Goal: Task Accomplishment & Management: Manage account settings

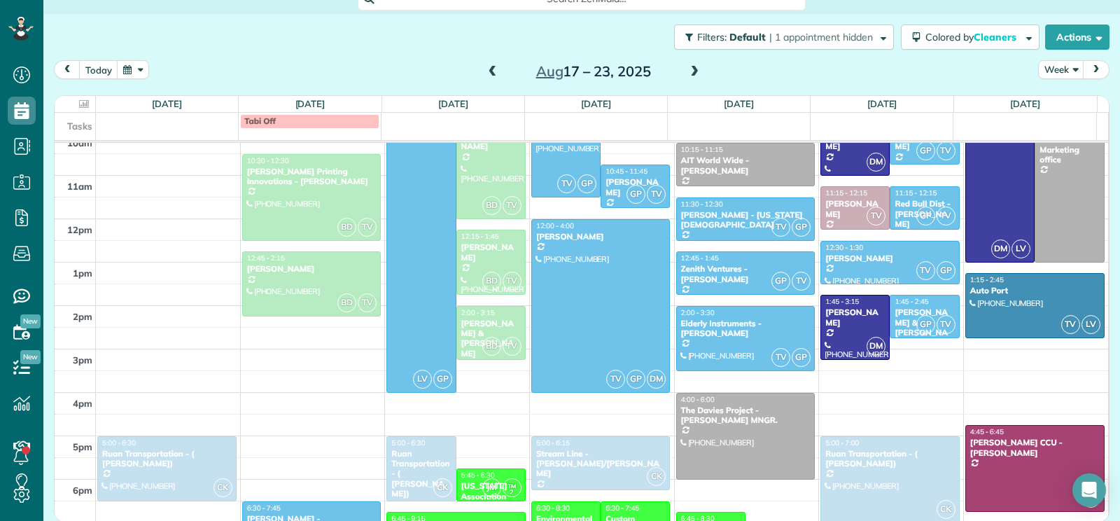
scroll to position [288, 0]
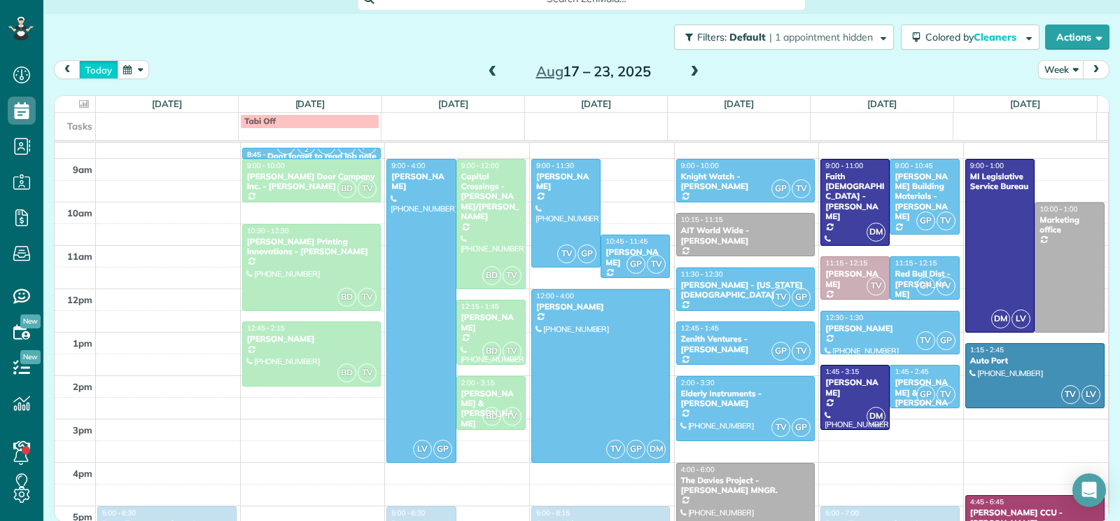
click at [106, 74] on button "today" at bounding box center [98, 69] width 39 height 19
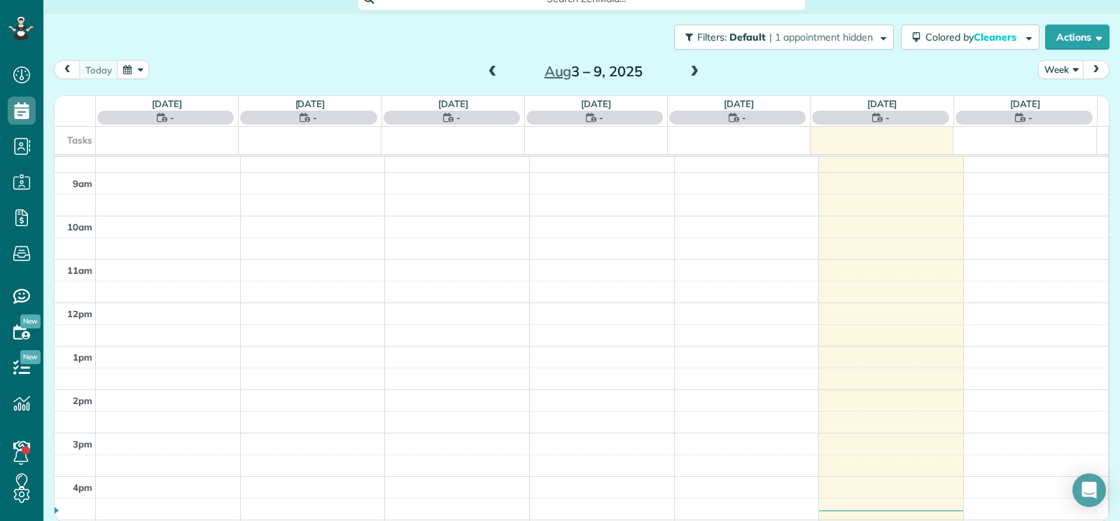
scroll to position [218, 0]
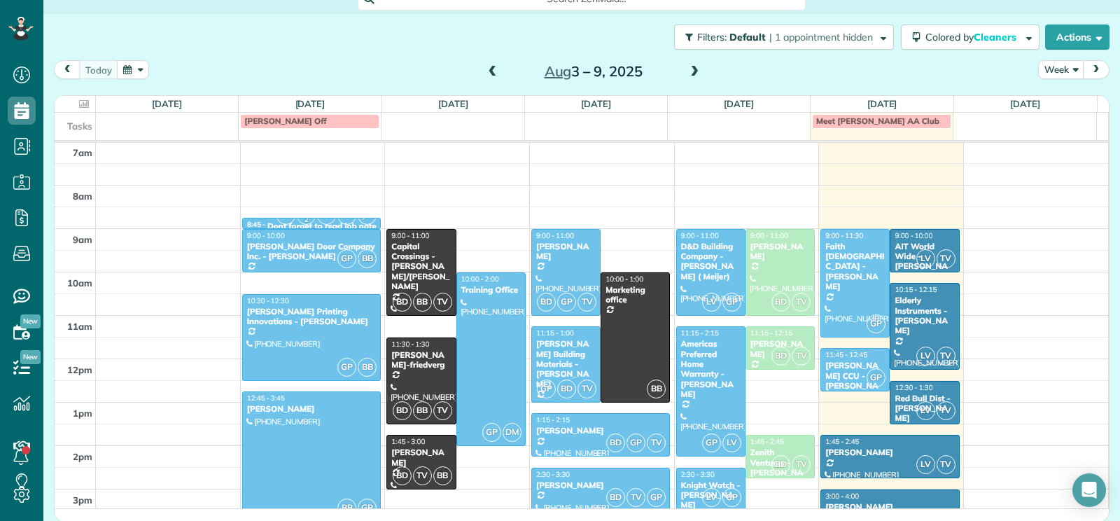
click at [696, 76] on span at bounding box center [694, 72] width 15 height 13
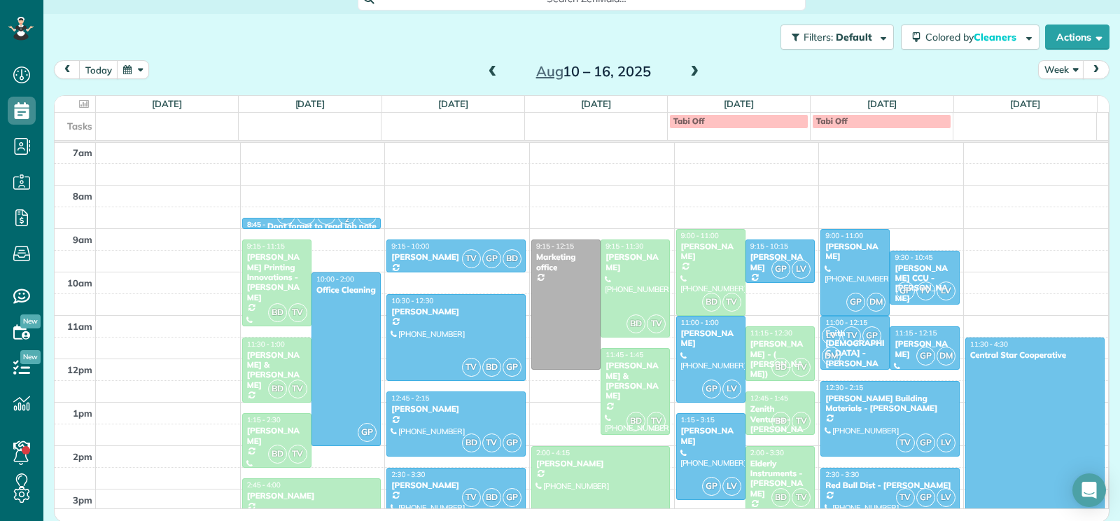
scroll to position [288, 0]
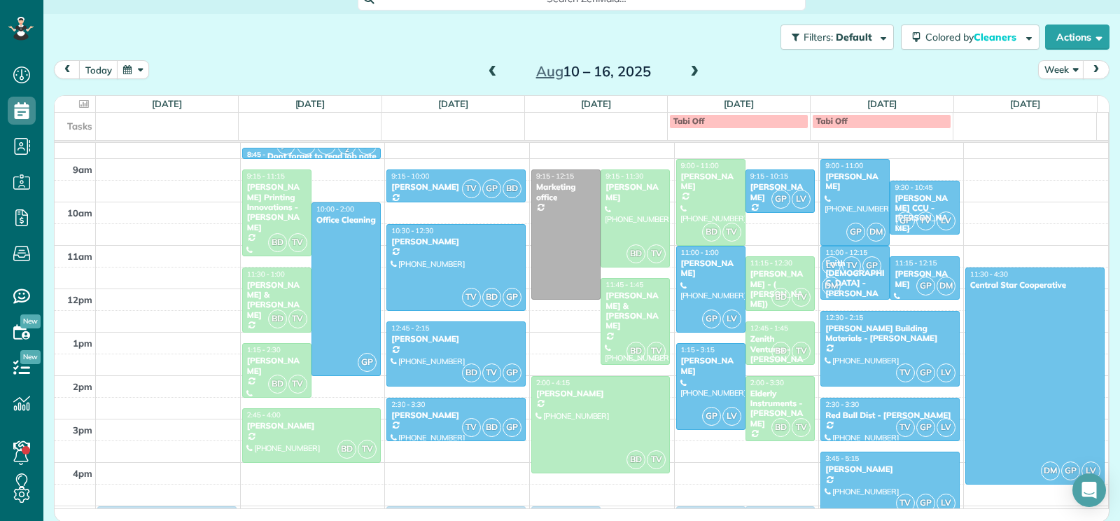
click at [698, 76] on span at bounding box center [694, 72] width 15 height 13
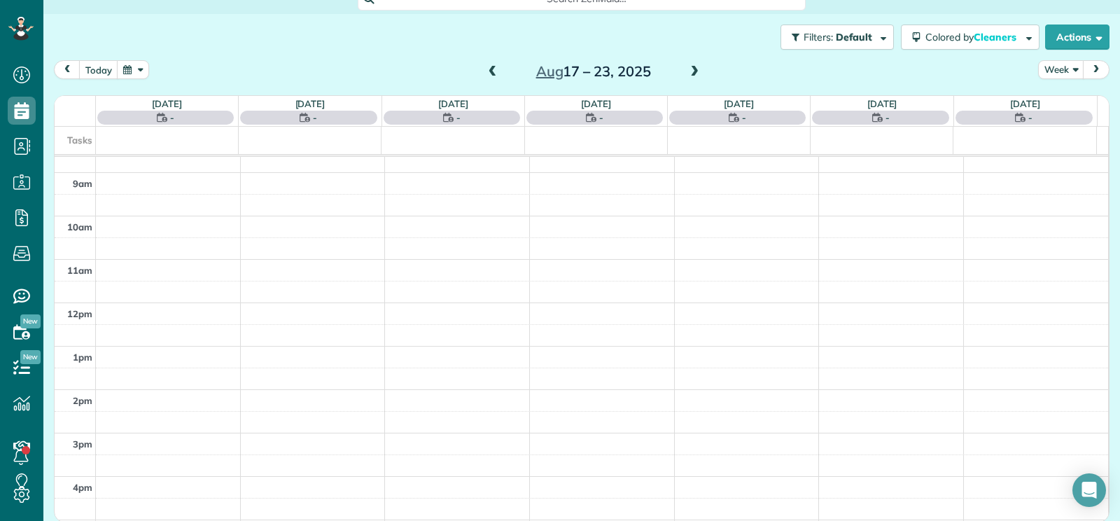
scroll to position [218, 0]
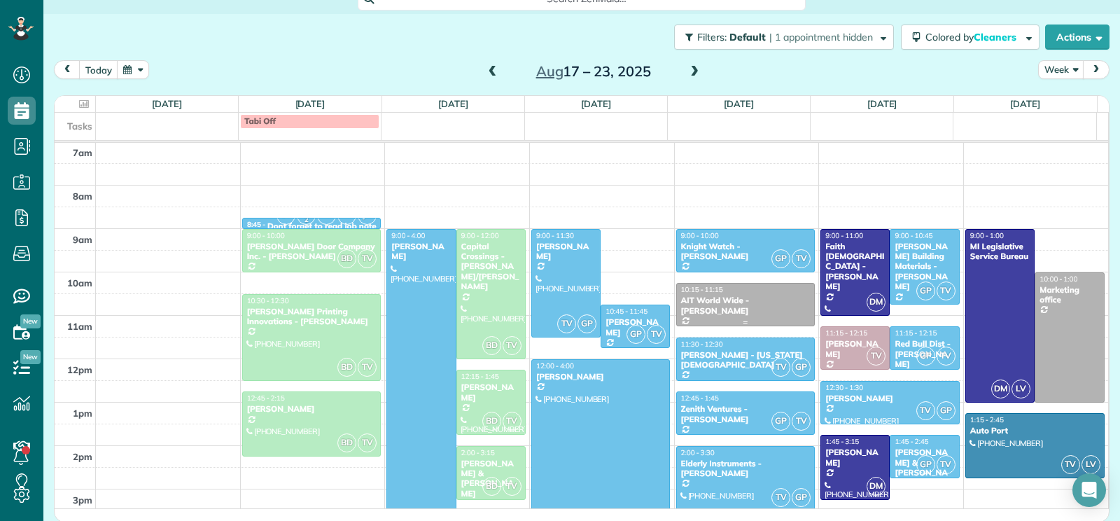
click at [782, 300] on div "AIT World Wide - [PERSON_NAME]" at bounding box center [746, 305] width 131 height 20
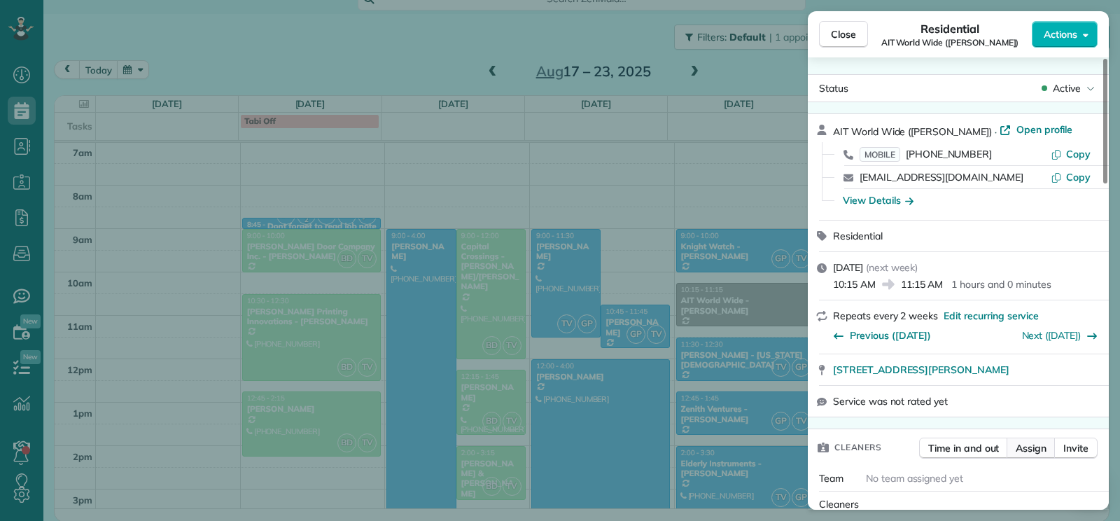
click at [1038, 450] on span "Assign" at bounding box center [1031, 448] width 31 height 14
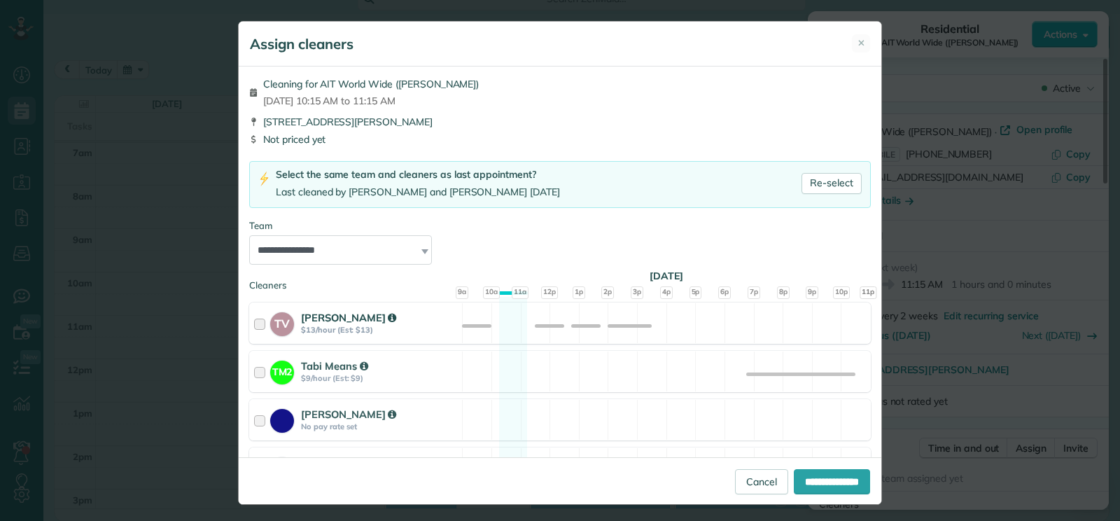
click at [270, 325] on strong "TV" at bounding box center [282, 322] width 24 height 20
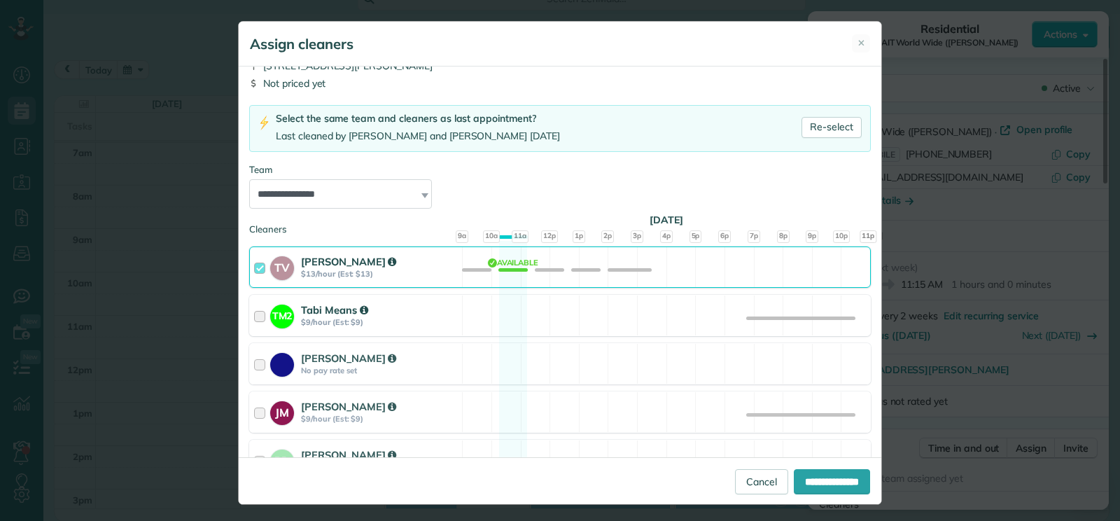
scroll to position [140, 0]
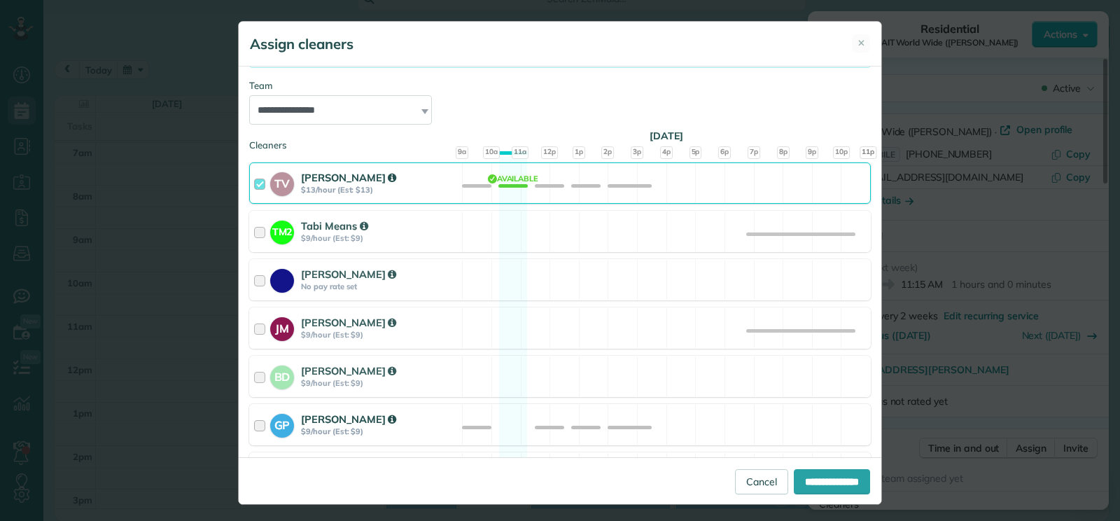
click at [254, 425] on div at bounding box center [262, 425] width 16 height 26
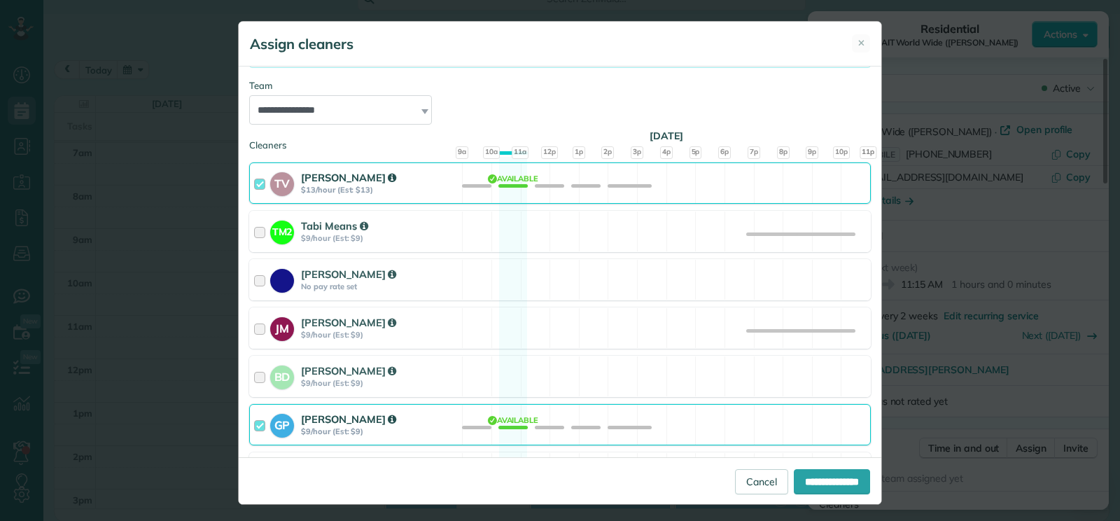
scroll to position [210, 0]
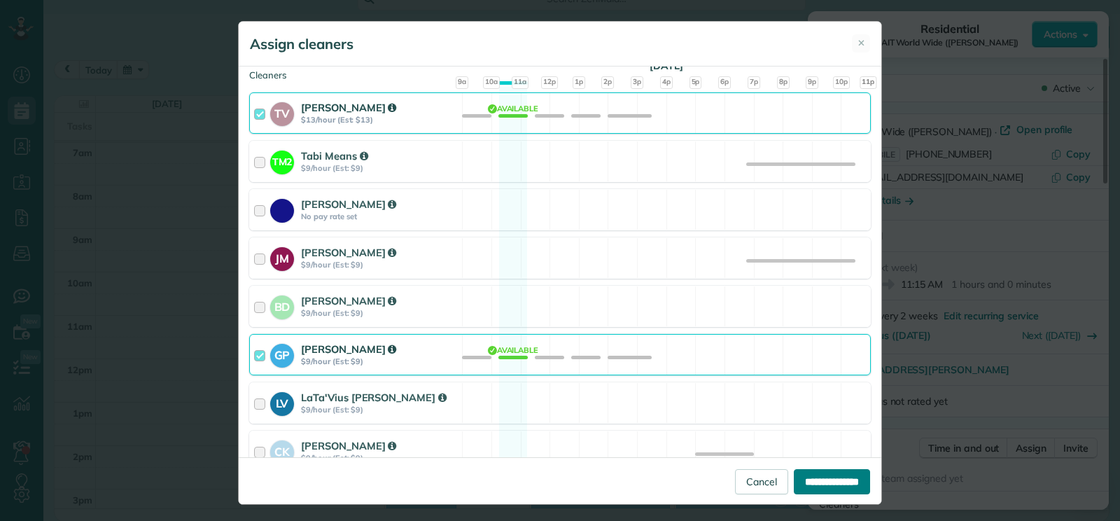
click at [800, 484] on input "**********" at bounding box center [832, 481] width 76 height 25
type input "**********"
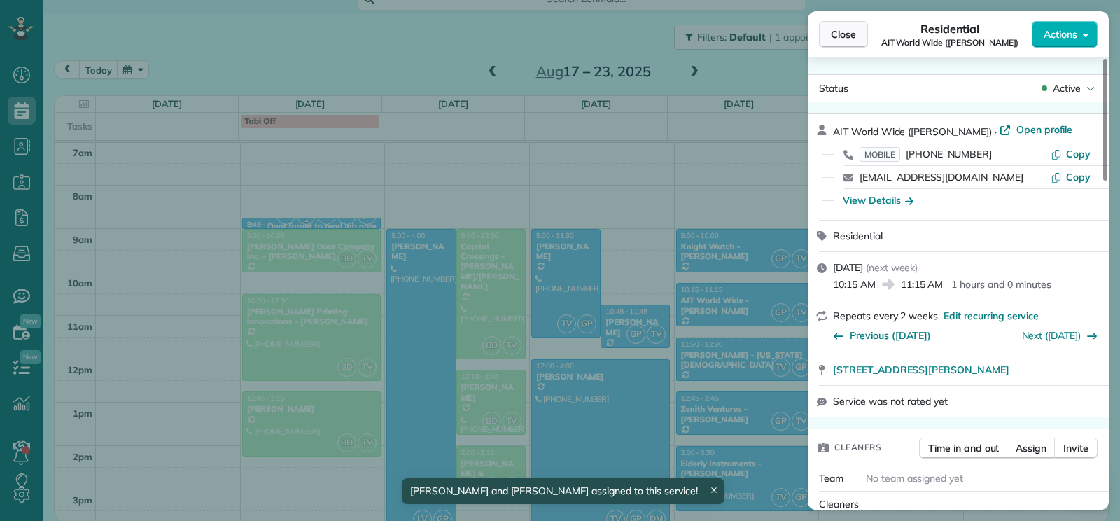
click at [834, 26] on button "Close" at bounding box center [843, 34] width 49 height 27
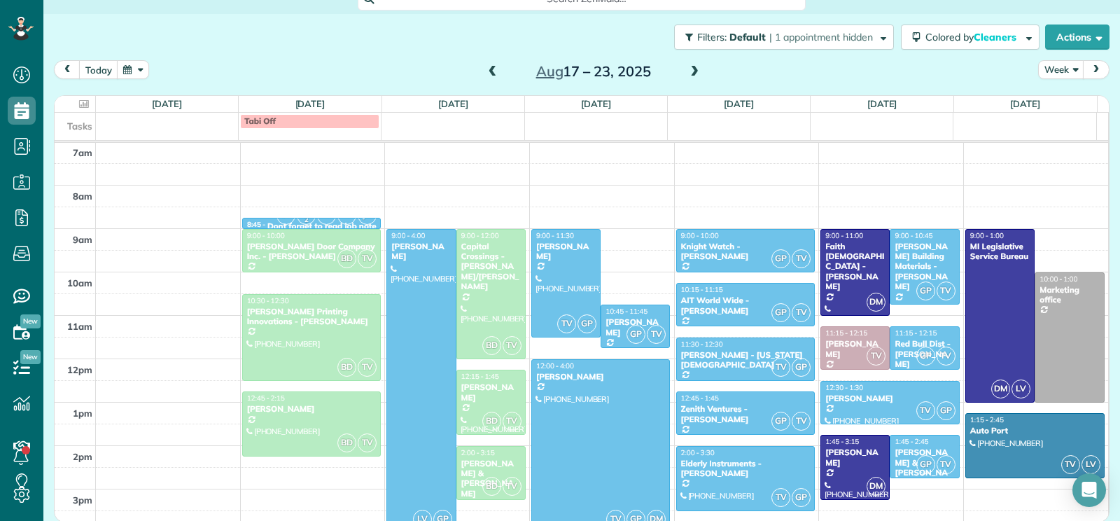
click at [491, 76] on span at bounding box center [492, 72] width 15 height 13
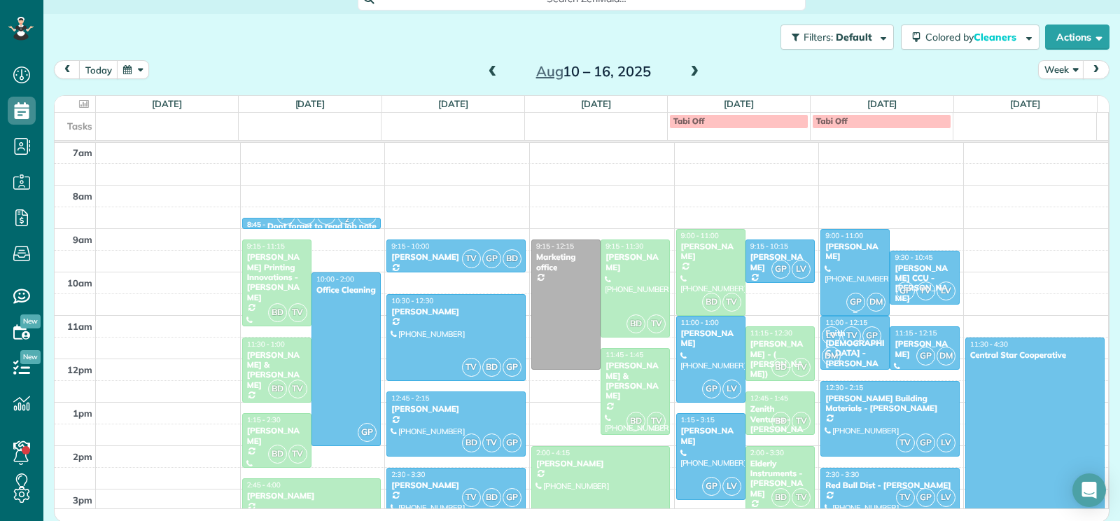
scroll to position [288, 0]
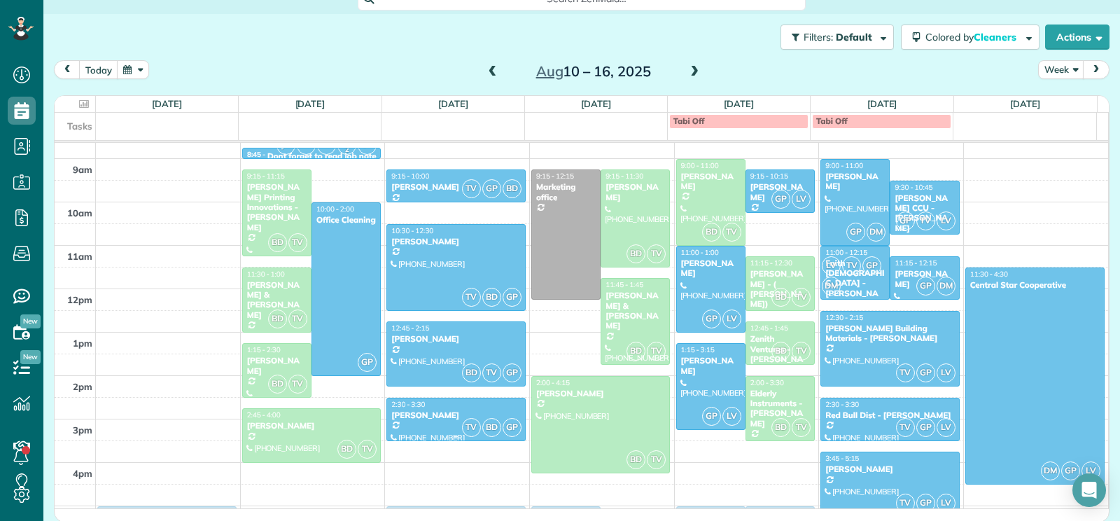
click at [448, 421] on div at bounding box center [456, 419] width 138 height 42
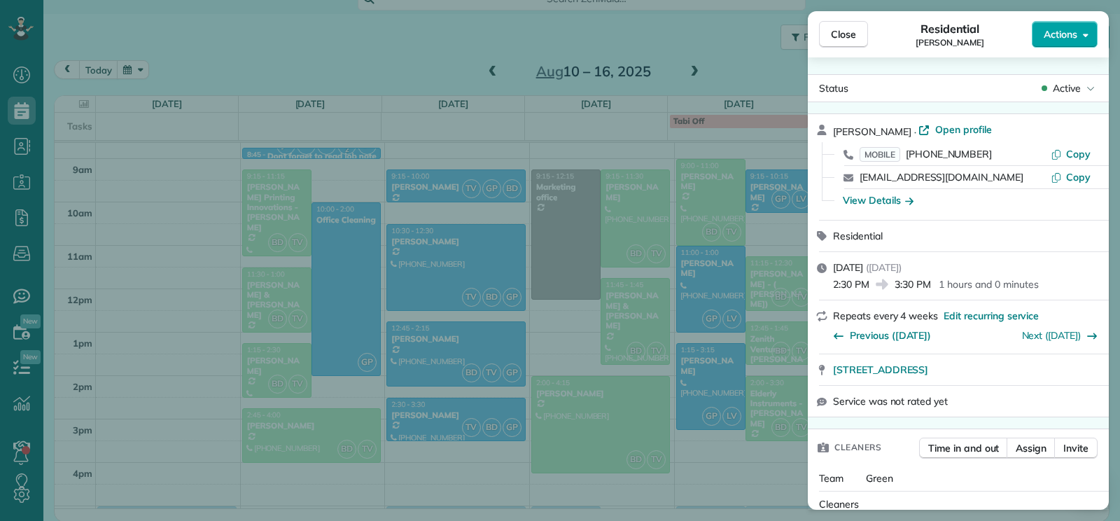
click at [1087, 29] on button "Actions" at bounding box center [1065, 34] width 66 height 27
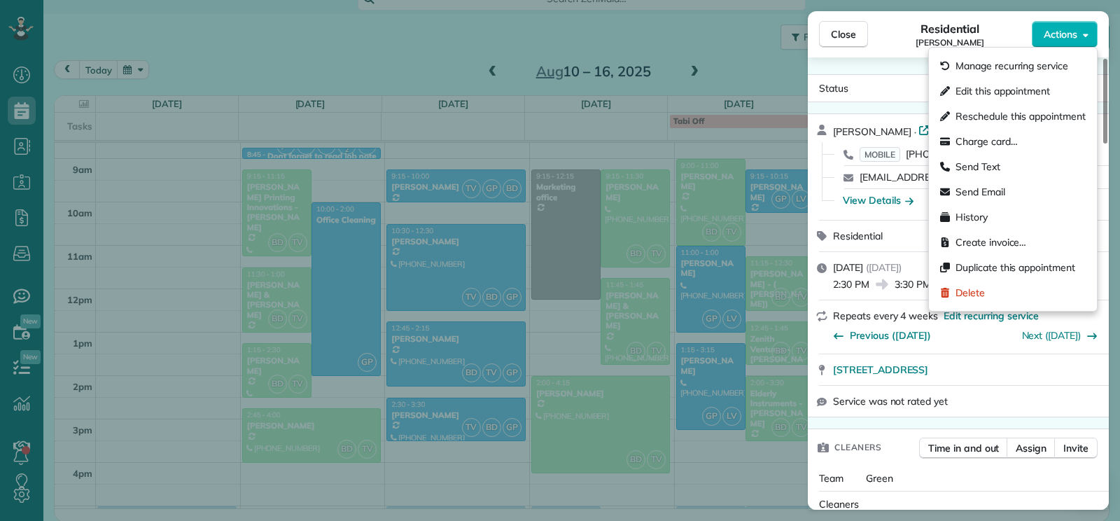
click at [1010, 86] on span "Edit this appointment" at bounding box center [1003, 91] width 95 height 14
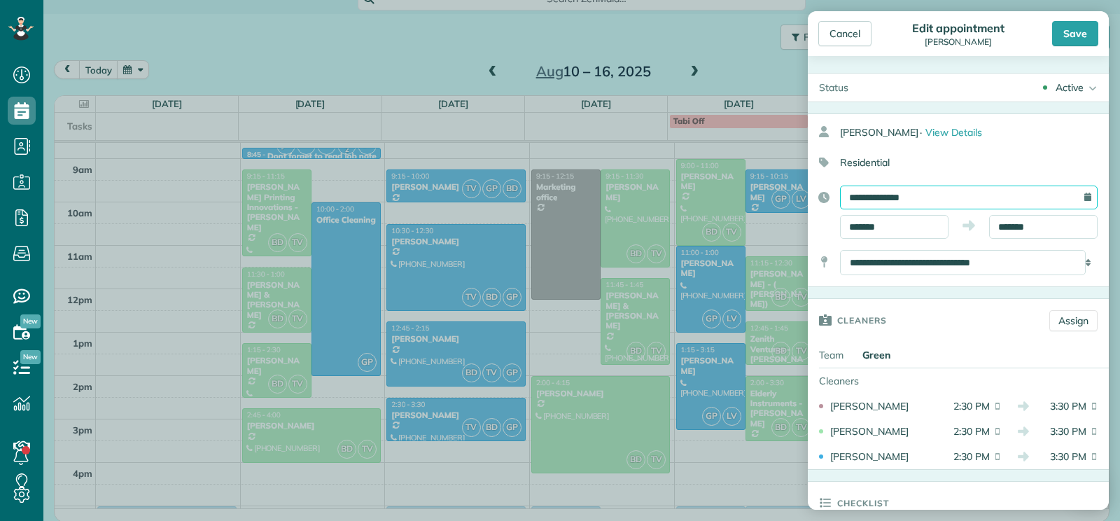
click at [896, 201] on input "**********" at bounding box center [969, 198] width 258 height 24
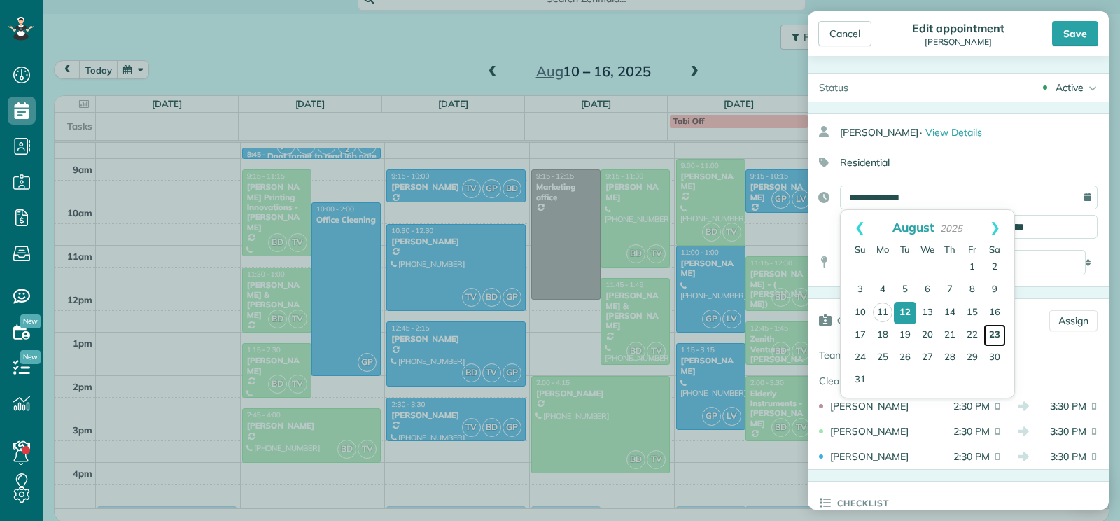
click at [994, 336] on link "23" at bounding box center [995, 335] width 22 height 22
type input "**********"
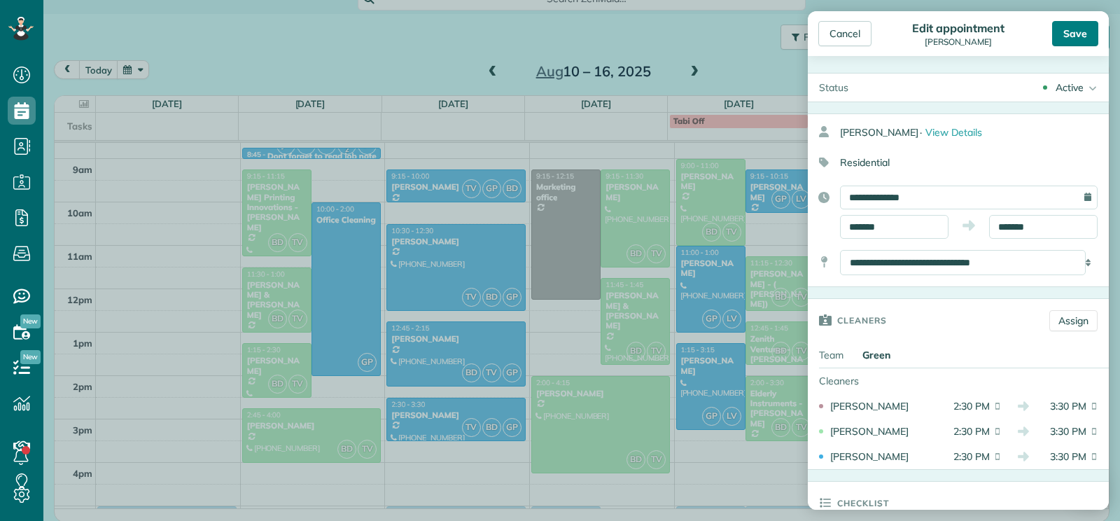
click at [1059, 41] on div "Save" at bounding box center [1075, 33] width 46 height 25
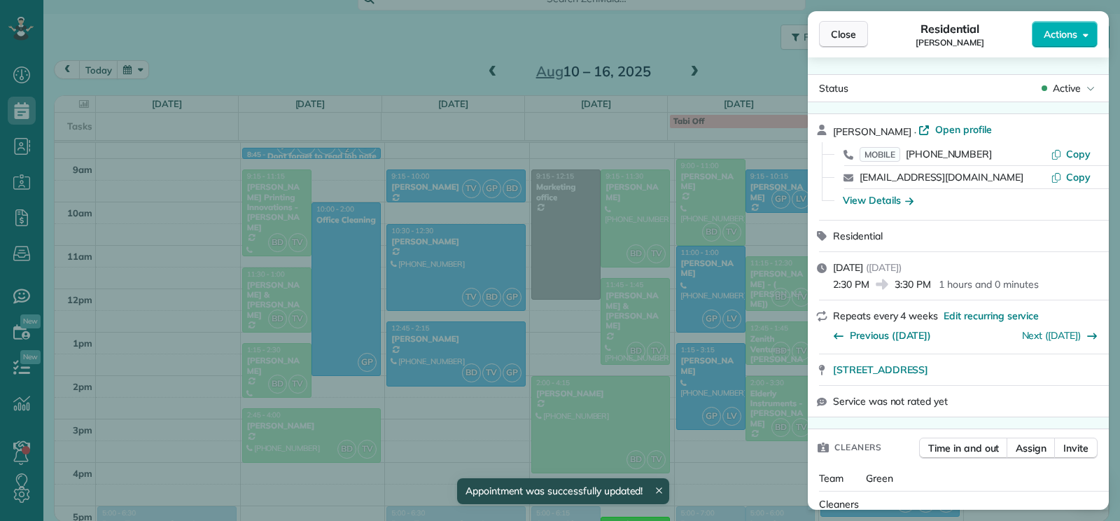
click at [849, 43] on button "Close" at bounding box center [843, 34] width 49 height 27
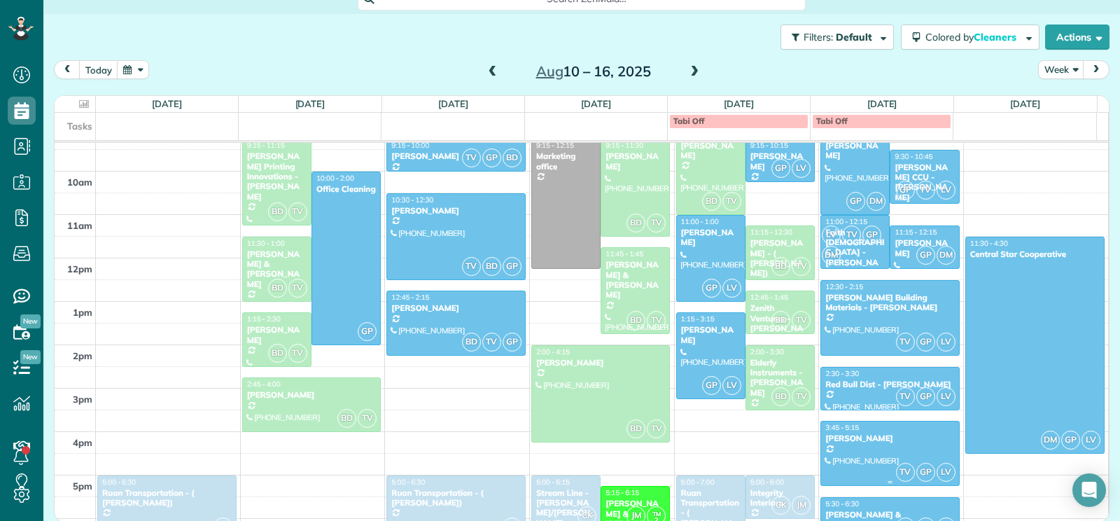
scroll to position [288, 0]
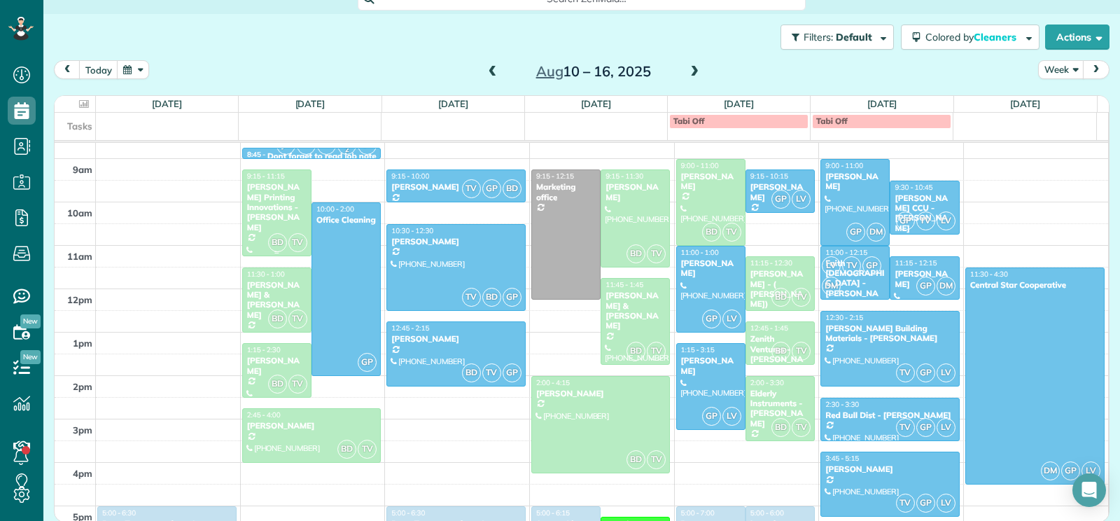
click at [277, 204] on div "[PERSON_NAME] Printing Innovations - [PERSON_NAME]" at bounding box center [276, 207] width 61 height 50
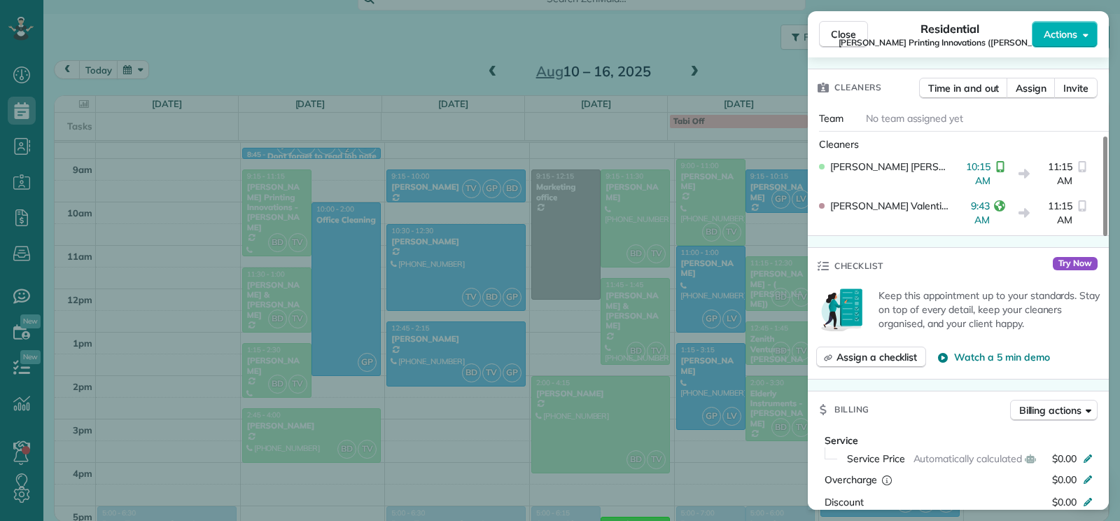
scroll to position [350, 0]
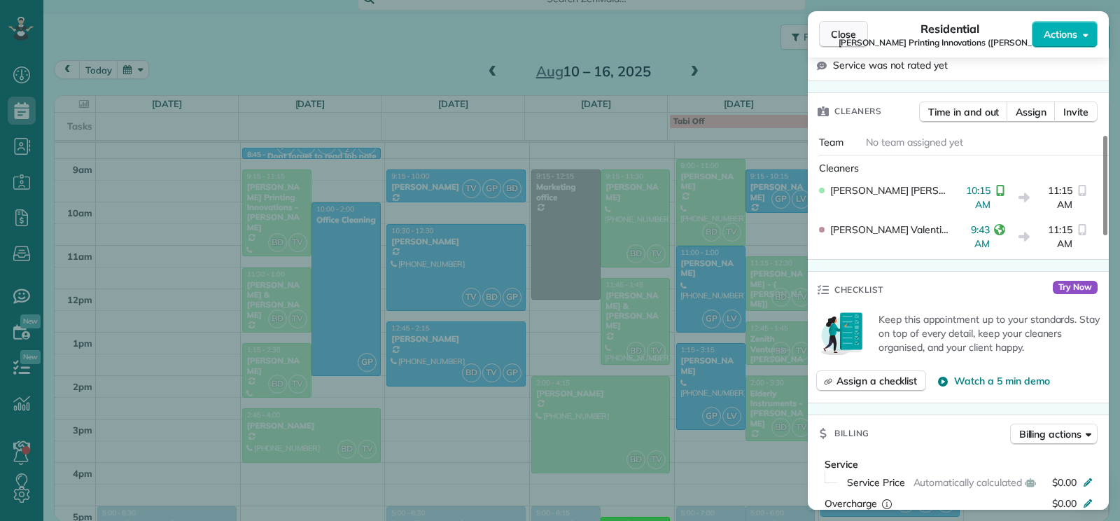
click at [861, 45] on button "Close" at bounding box center [843, 34] width 49 height 27
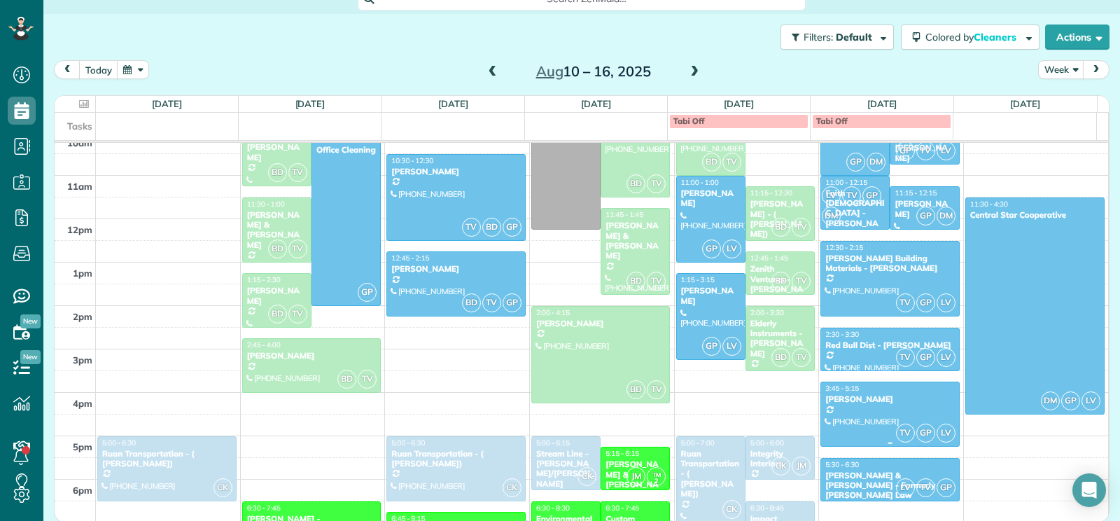
scroll to position [428, 0]
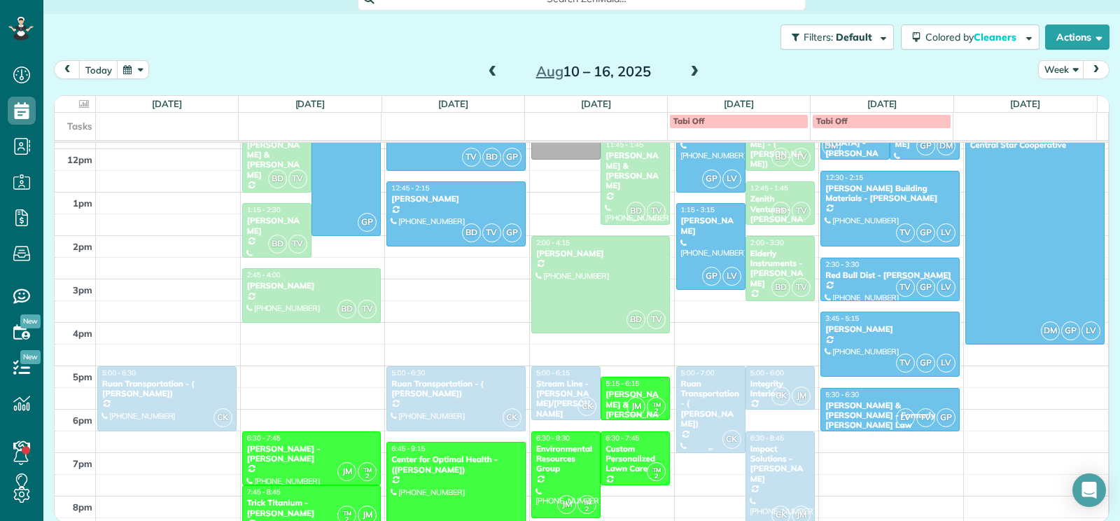
click at [687, 391] on div "Ruan Transportation - ( [PERSON_NAME])" at bounding box center [711, 404] width 61 height 50
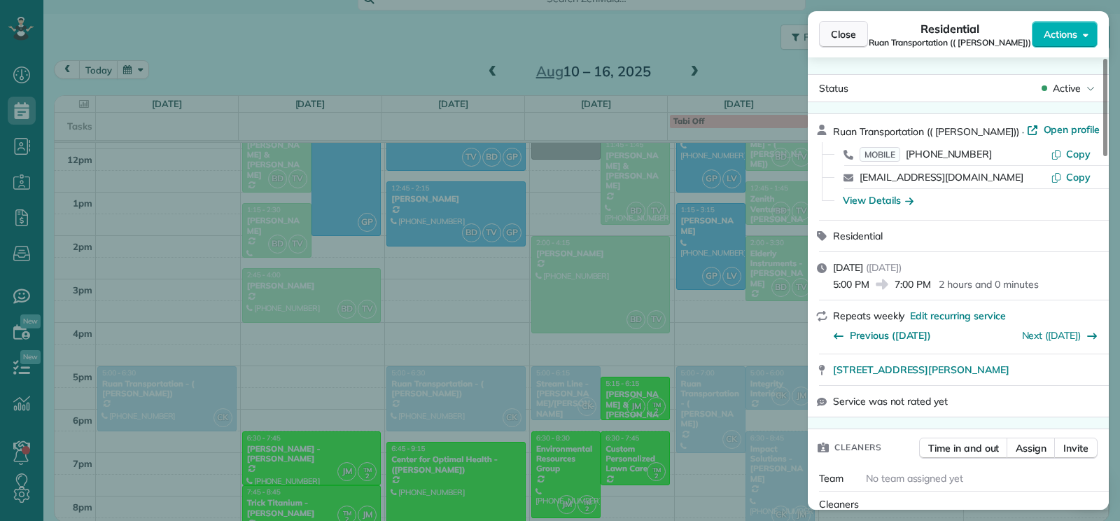
click at [846, 43] on button "Close" at bounding box center [843, 34] width 49 height 27
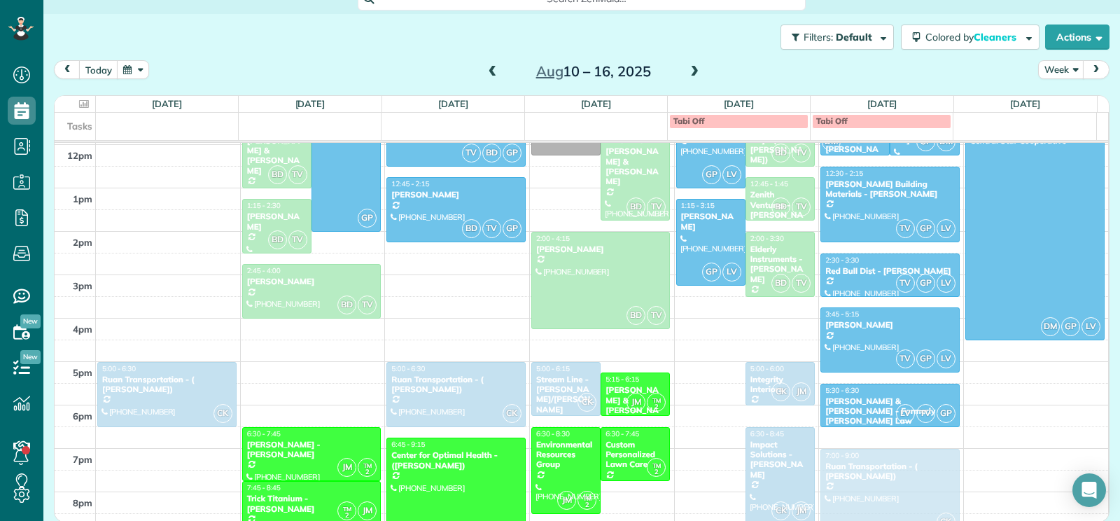
scroll to position [433, 0]
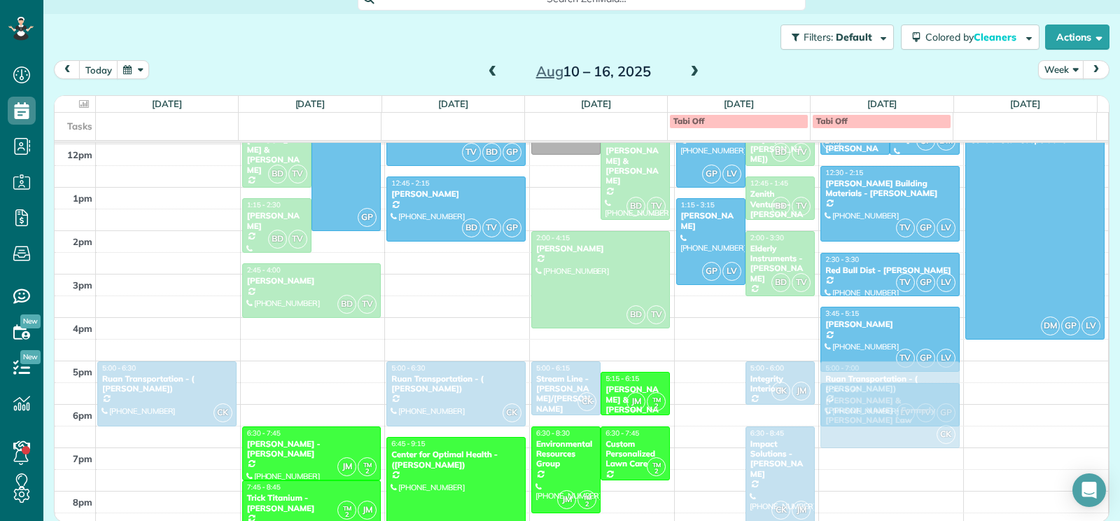
drag, startPoint x: 709, startPoint y: 410, endPoint x: 867, endPoint y: 414, distance: 157.6
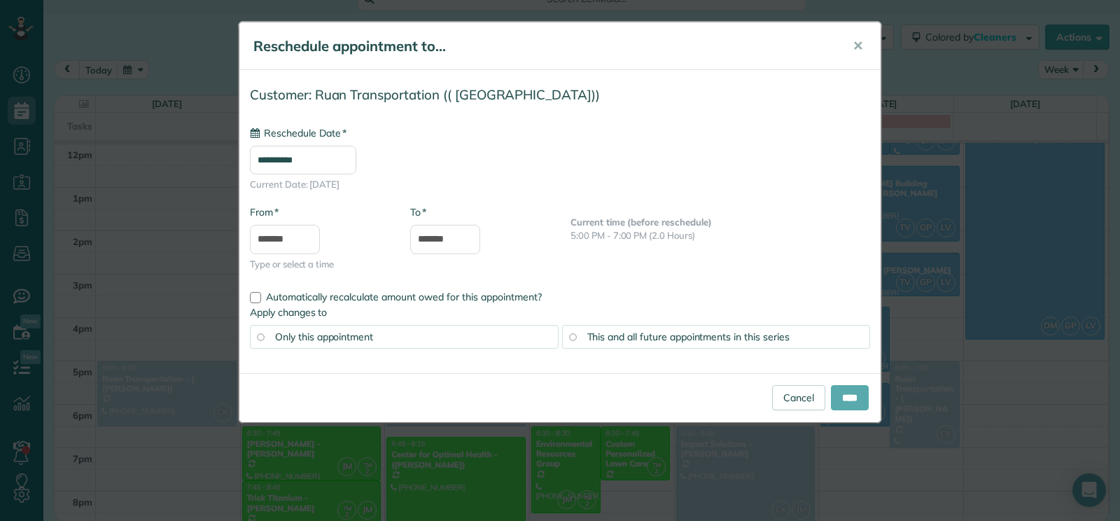
type input "**********"
click at [842, 396] on input "****" at bounding box center [850, 397] width 38 height 25
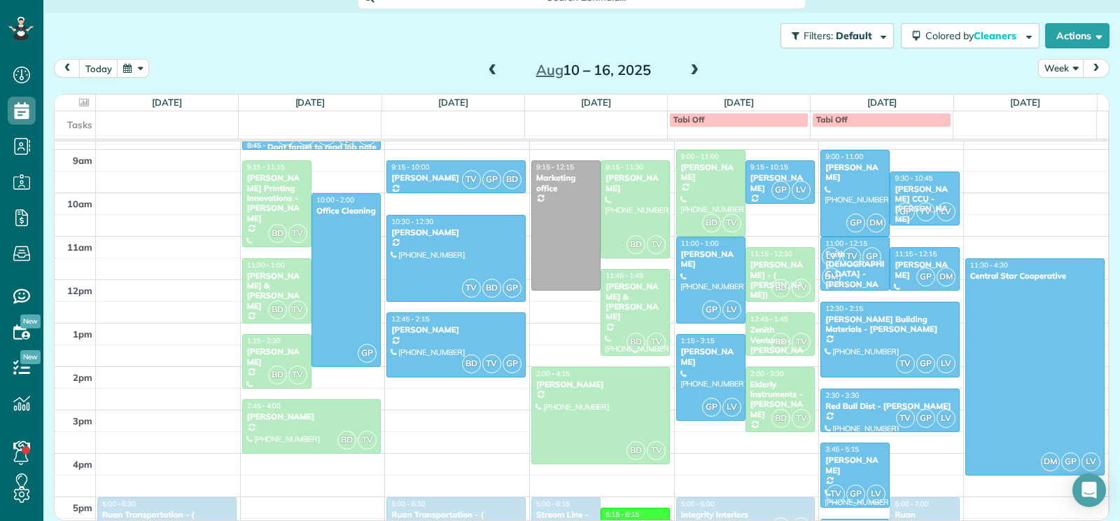
scroll to position [293, 0]
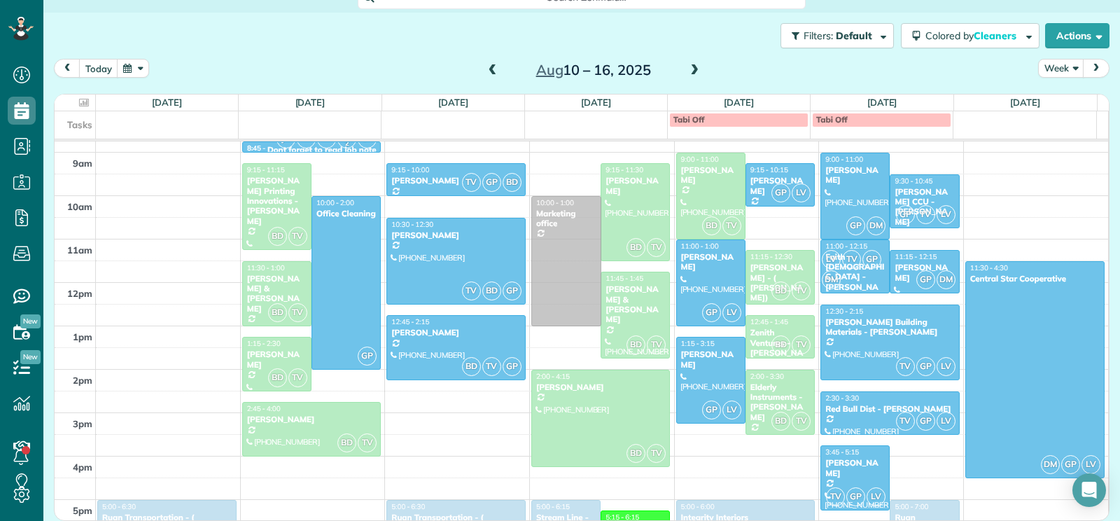
drag, startPoint x: 556, startPoint y: 215, endPoint x: 562, endPoint y: 250, distance: 35.6
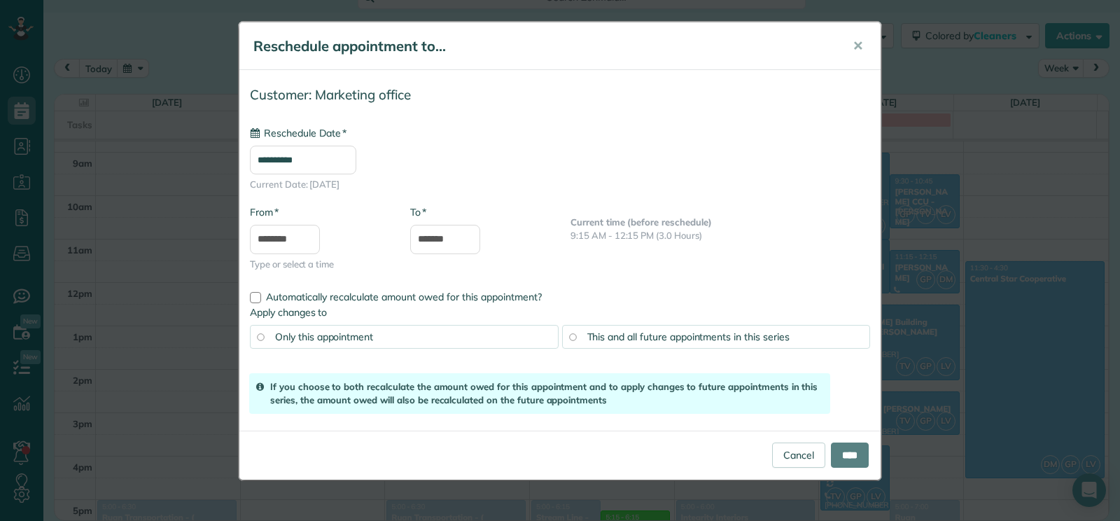
scroll to position [68, 0]
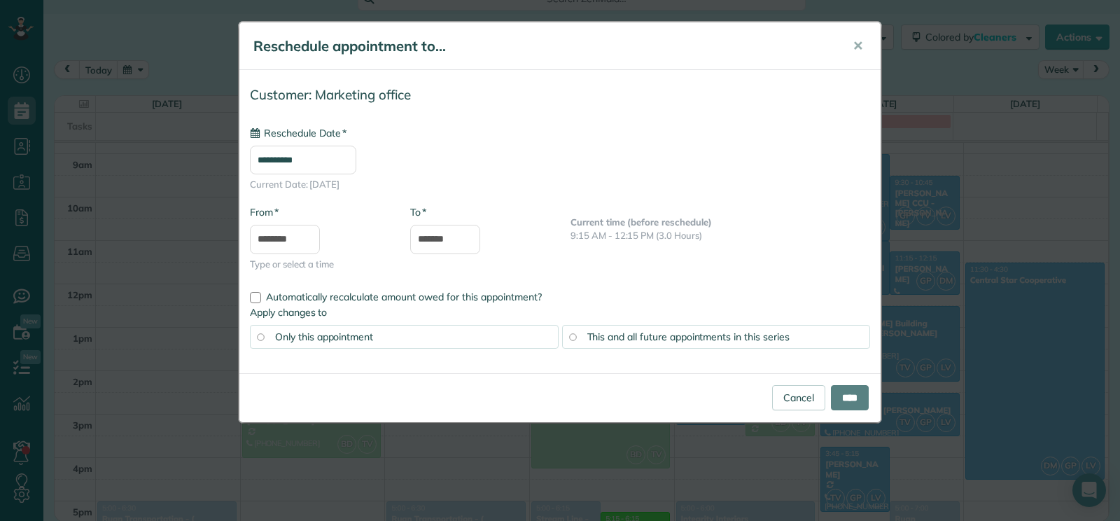
type input "**********"
click at [851, 403] on input "****" at bounding box center [850, 397] width 38 height 25
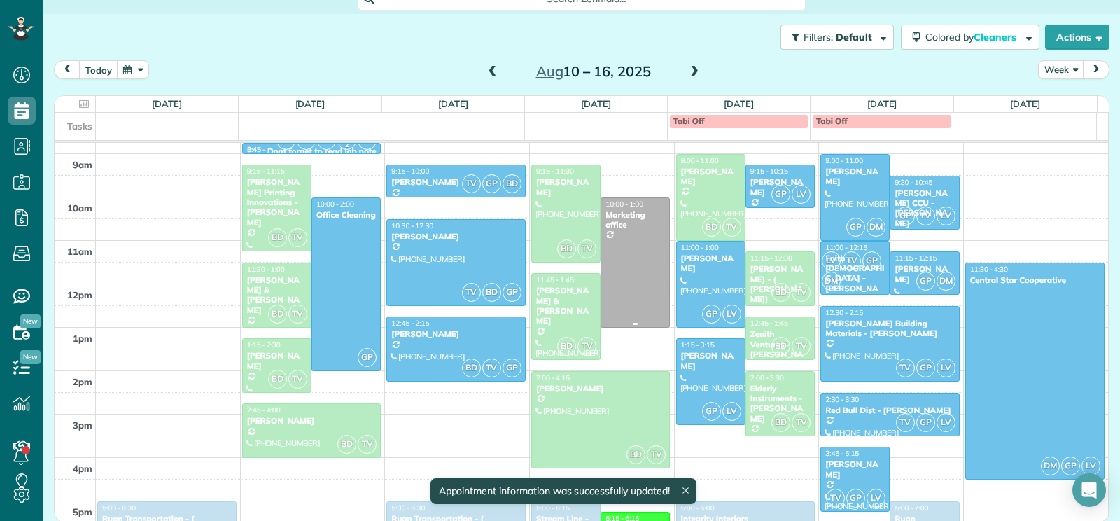
click at [631, 251] on div at bounding box center [635, 262] width 68 height 129
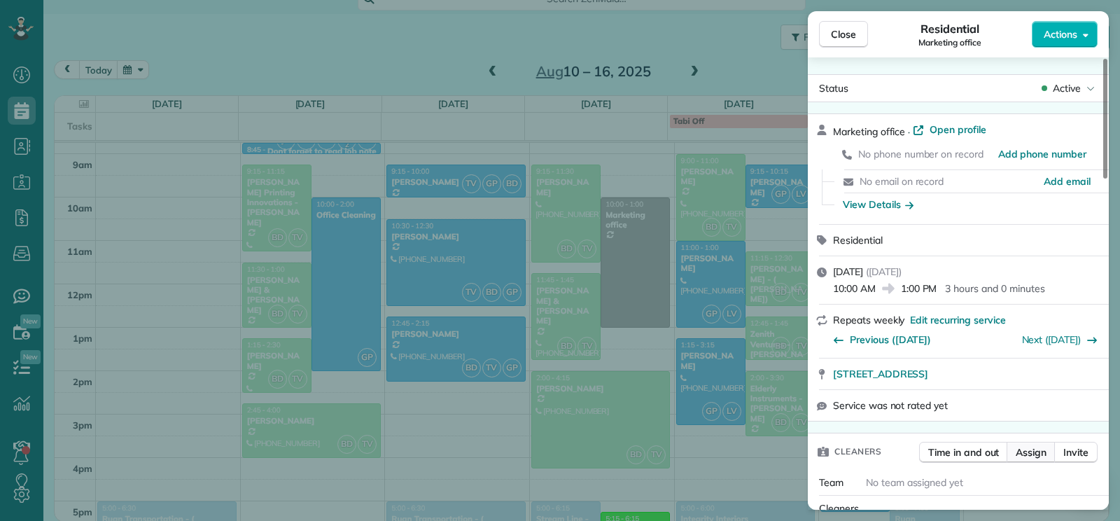
click at [1024, 454] on span "Assign" at bounding box center [1031, 452] width 31 height 14
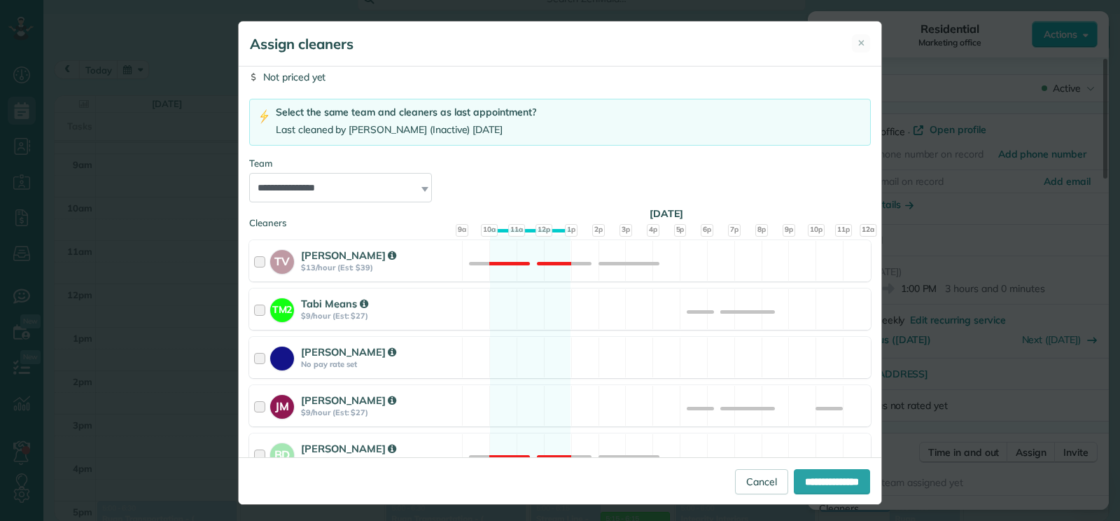
scroll to position [70, 0]
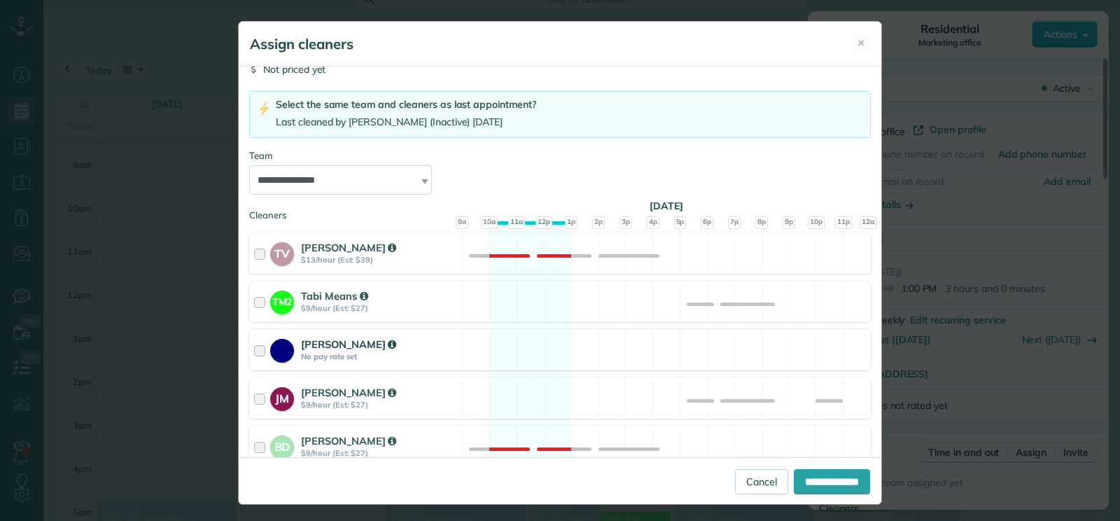
click at [256, 343] on div at bounding box center [262, 350] width 16 height 26
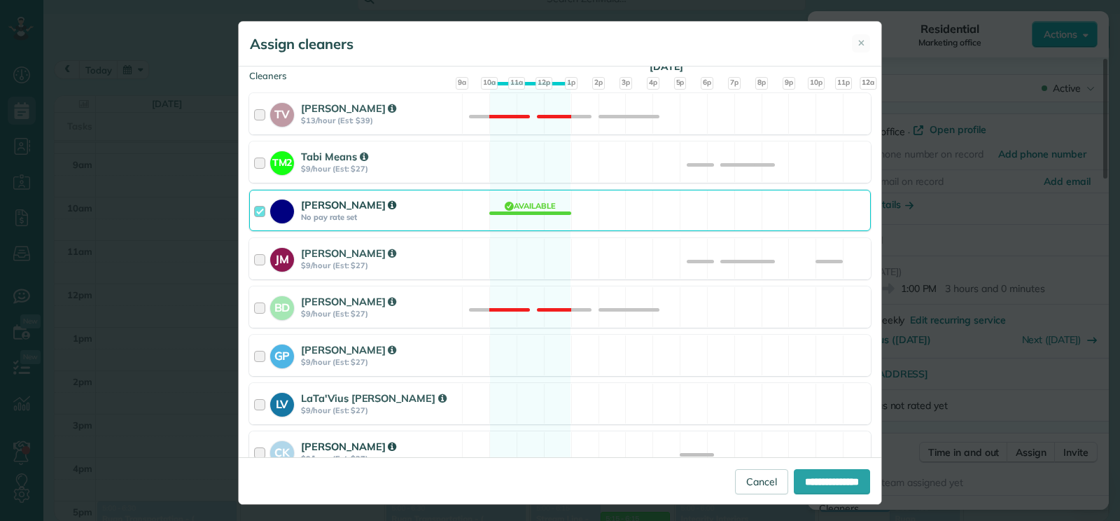
scroll to position [210, 0]
click at [254, 358] on div at bounding box center [262, 355] width 16 height 26
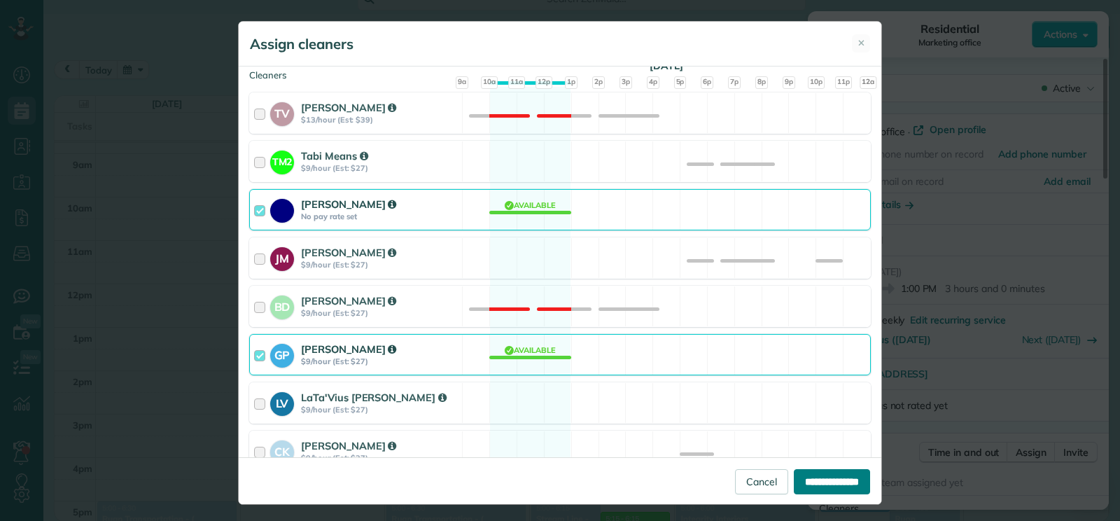
click at [794, 478] on input "**********" at bounding box center [832, 481] width 76 height 25
type input "**********"
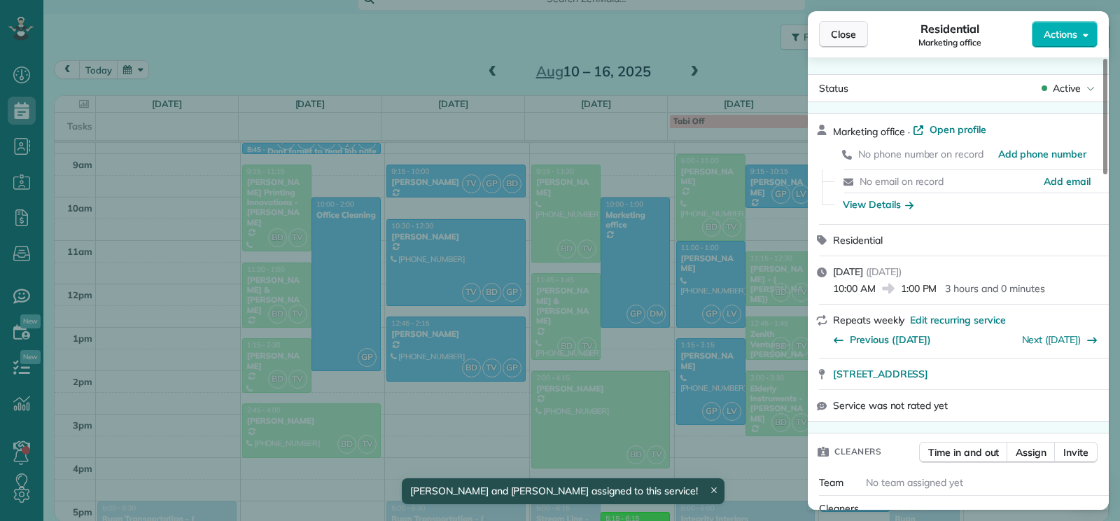
click at [839, 41] on span "Close" at bounding box center [843, 34] width 25 height 14
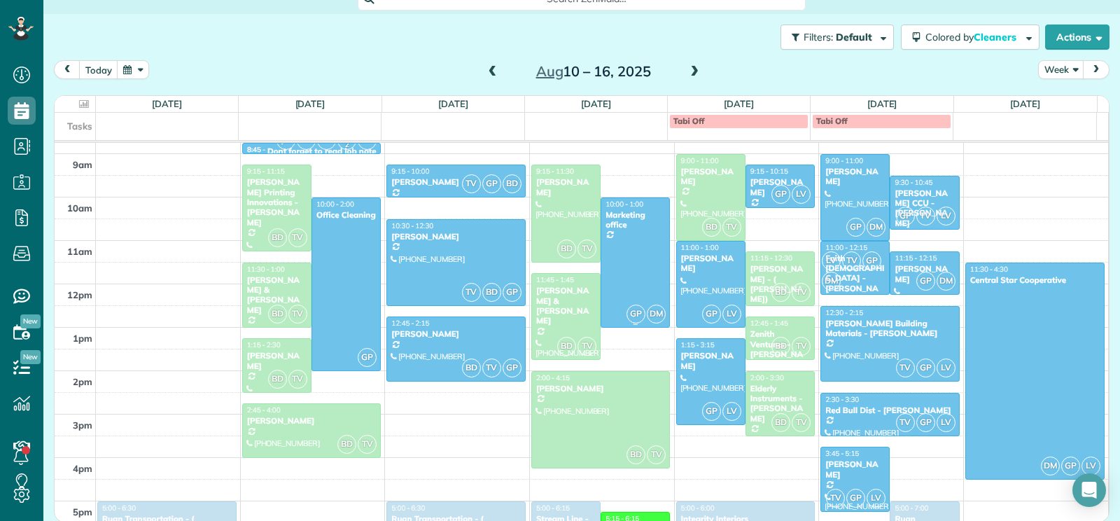
click at [632, 218] on div "Marketing office" at bounding box center [635, 220] width 61 height 20
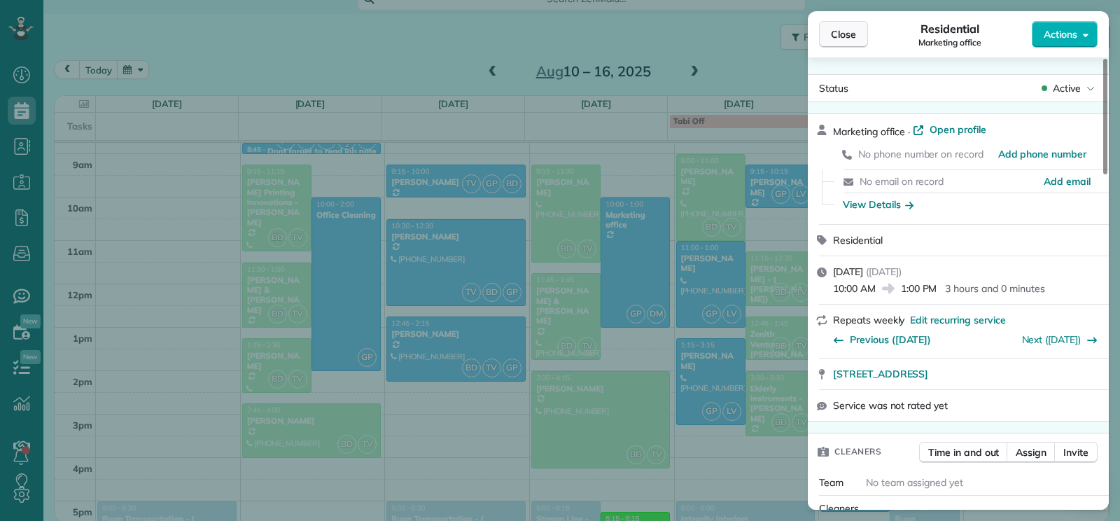
click at [838, 37] on span "Close" at bounding box center [843, 34] width 25 height 14
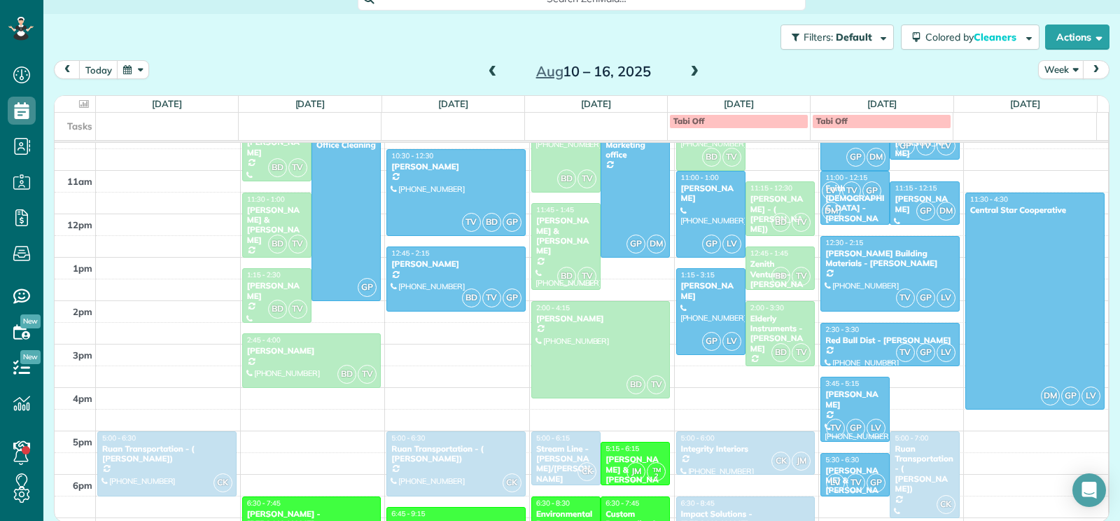
scroll to position [293, 0]
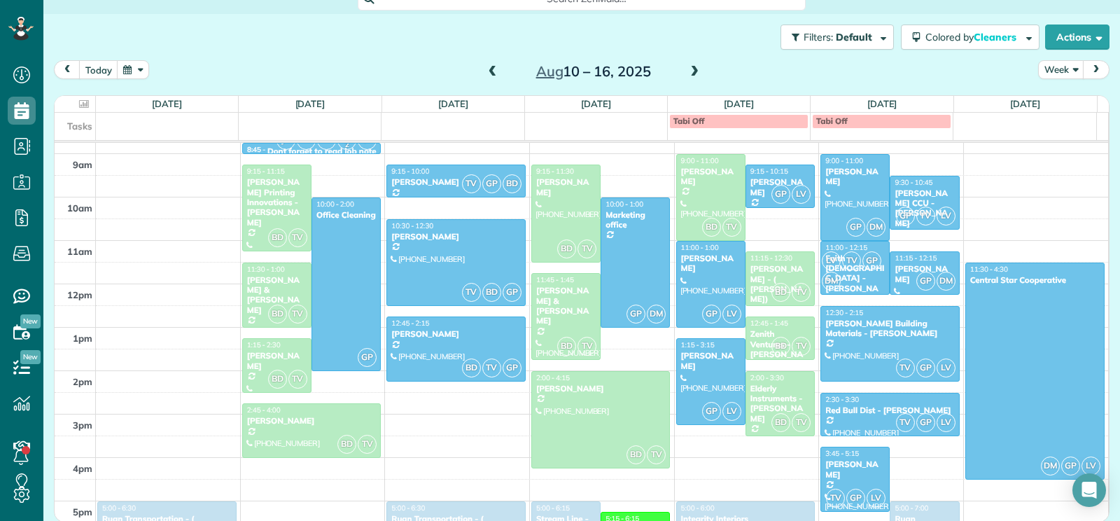
click at [697, 71] on span at bounding box center [694, 72] width 15 height 13
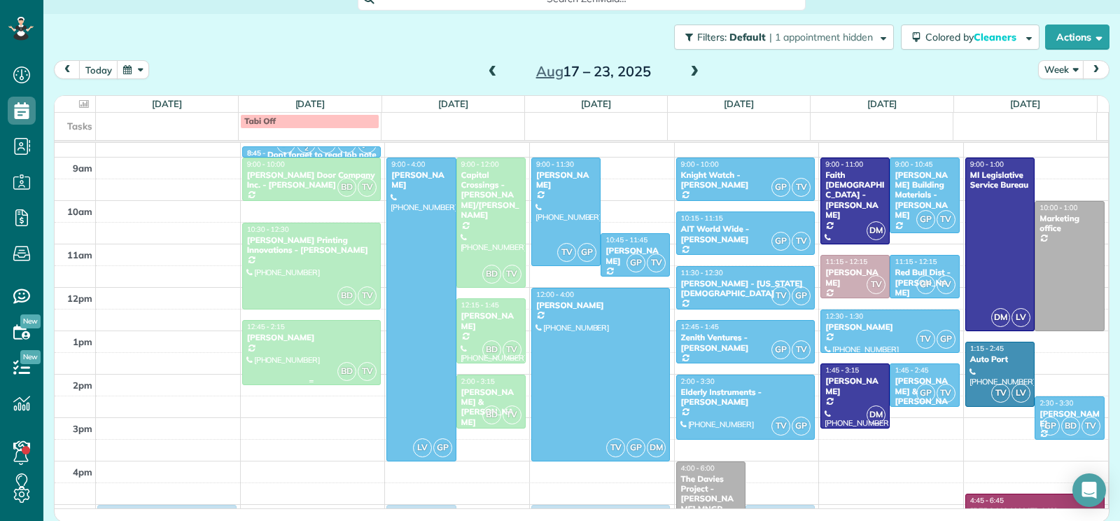
scroll to position [288, 0]
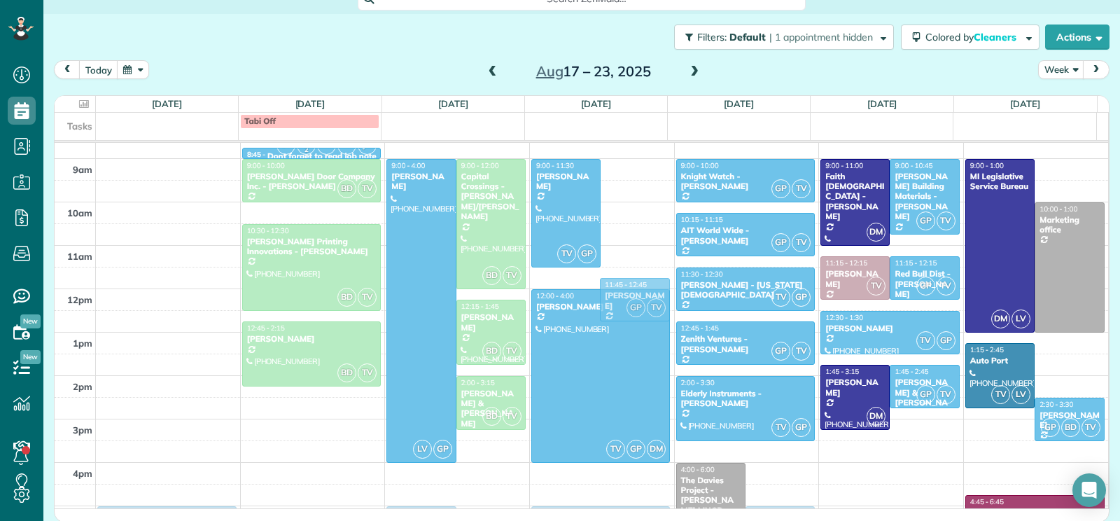
drag, startPoint x: 627, startPoint y: 260, endPoint x: 627, endPoint y: 300, distance: 39.9
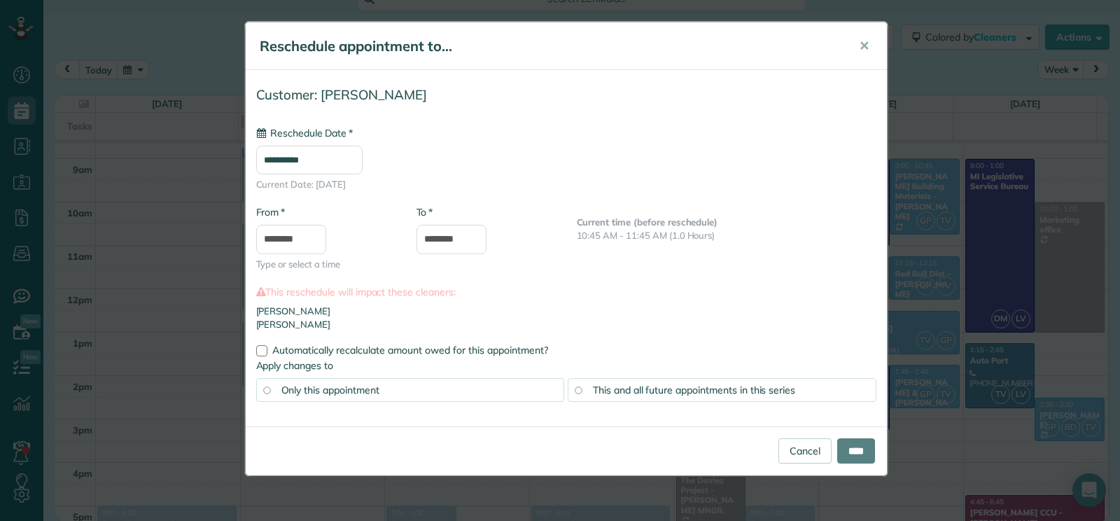
type input "**********"
click at [854, 456] on input "****" at bounding box center [856, 450] width 38 height 25
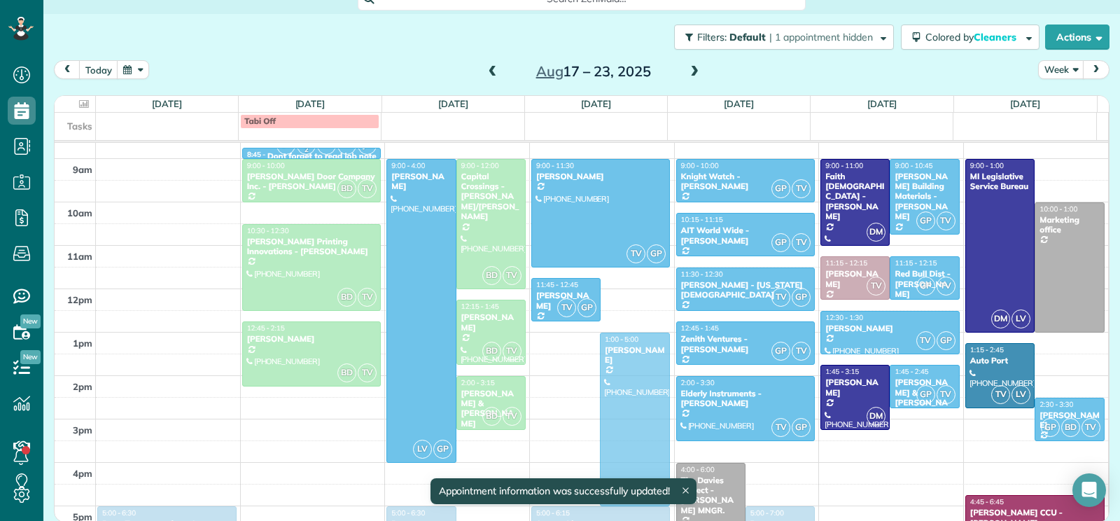
drag, startPoint x: 629, startPoint y: 343, endPoint x: 631, endPoint y: 386, distance: 43.4
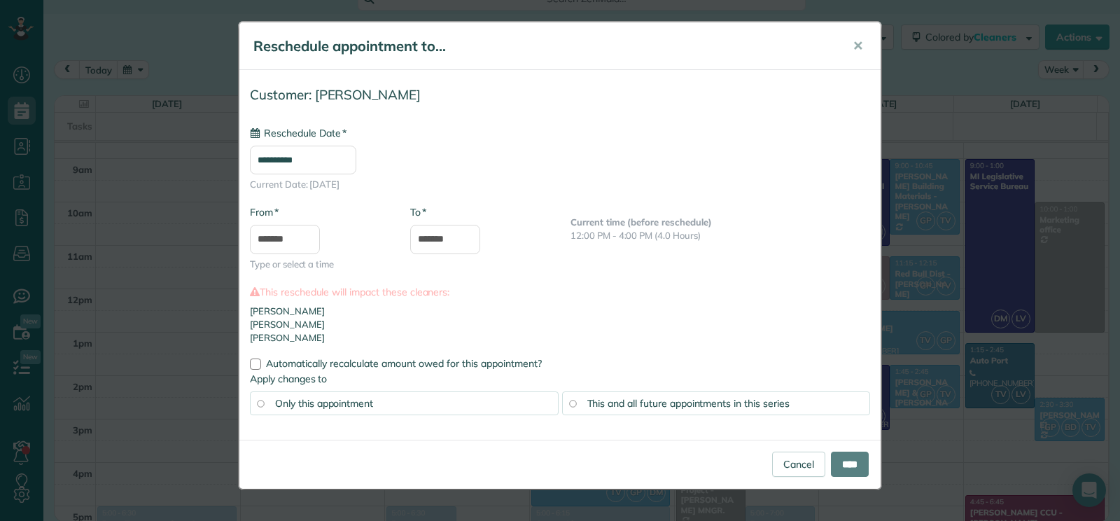
type input "**********"
click at [849, 469] on input "****" at bounding box center [850, 464] width 38 height 25
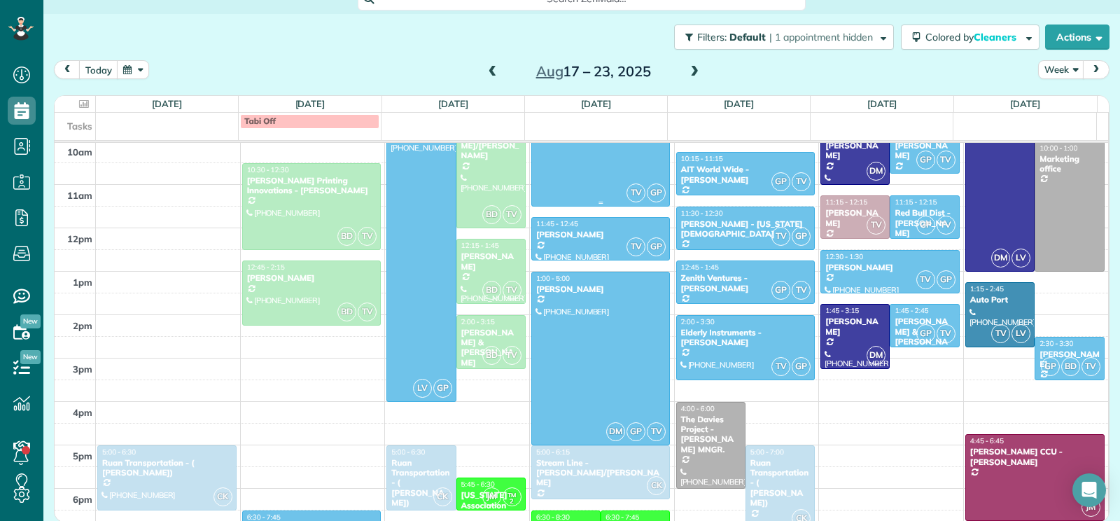
scroll to position [279, 0]
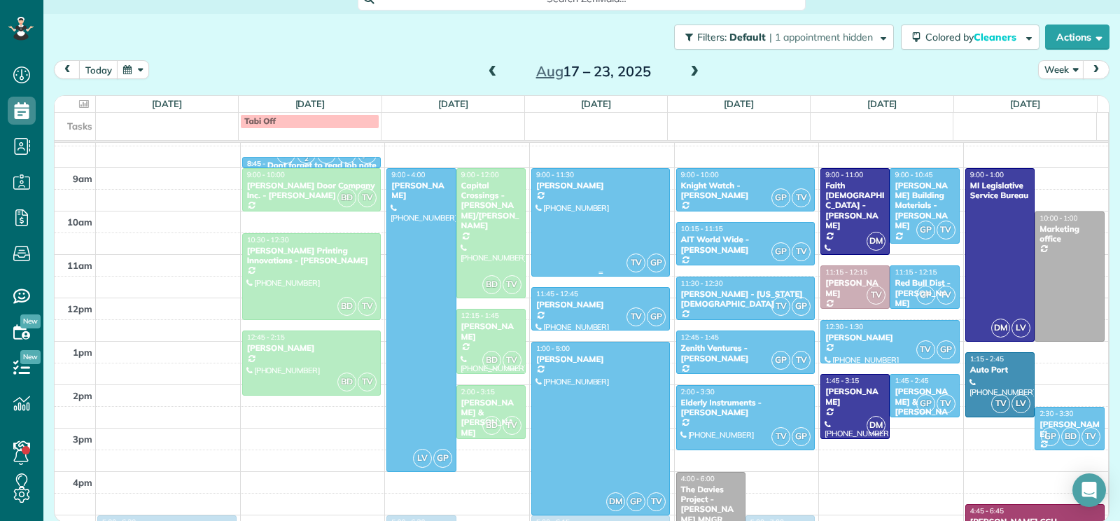
click at [590, 203] on div at bounding box center [601, 222] width 138 height 107
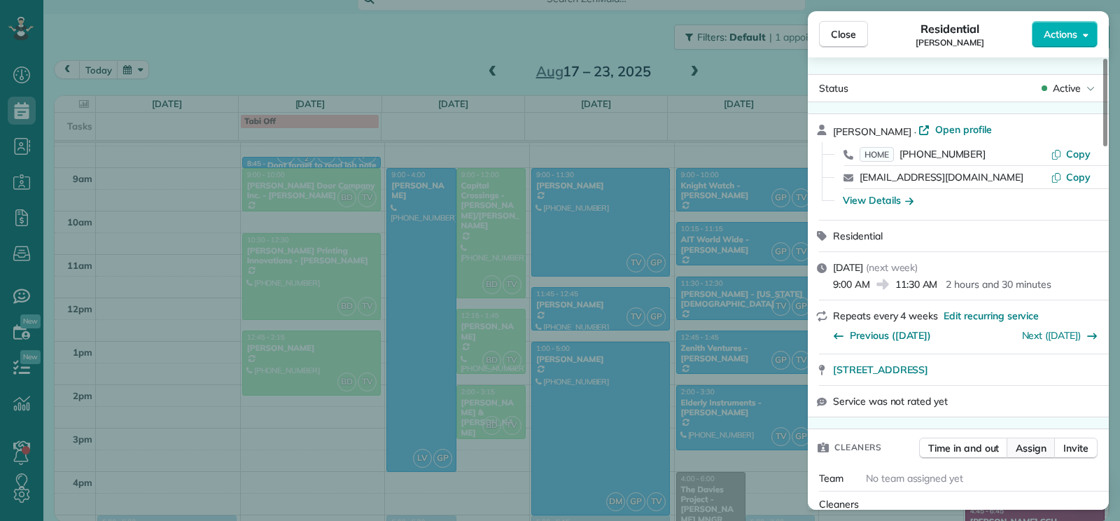
click at [1038, 454] on span "Assign" at bounding box center [1031, 448] width 31 height 14
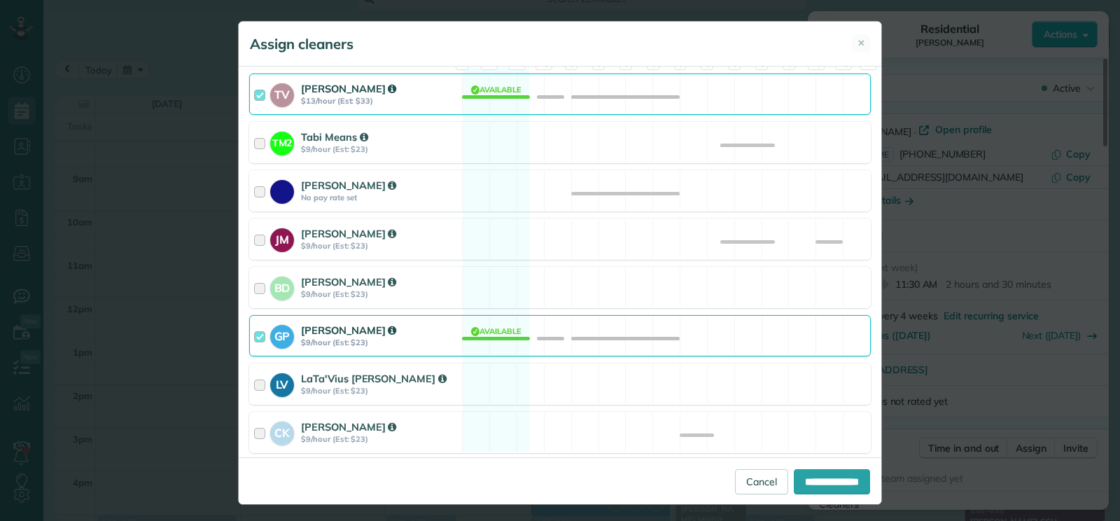
scroll to position [206, 0]
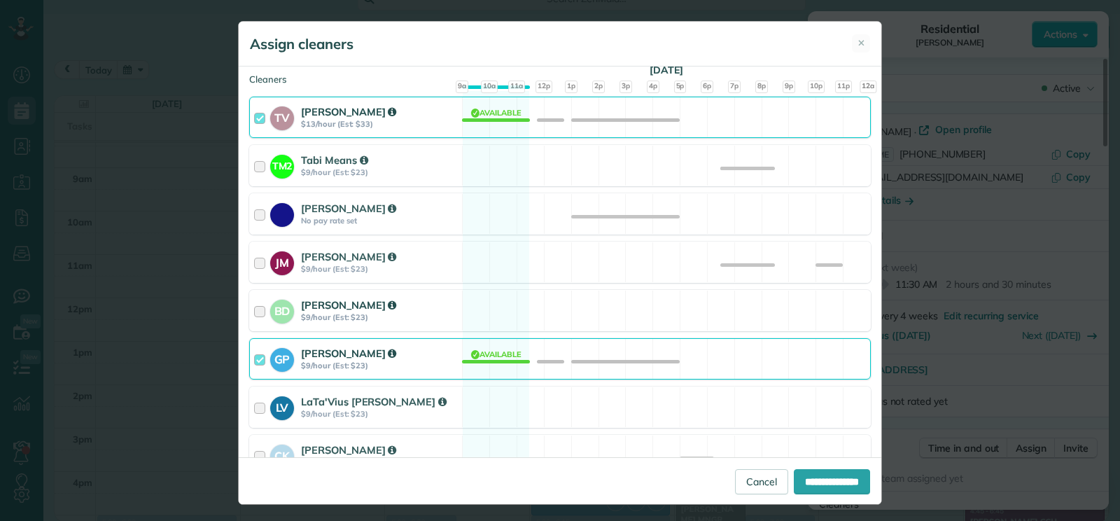
click at [254, 316] on div at bounding box center [262, 311] width 16 height 26
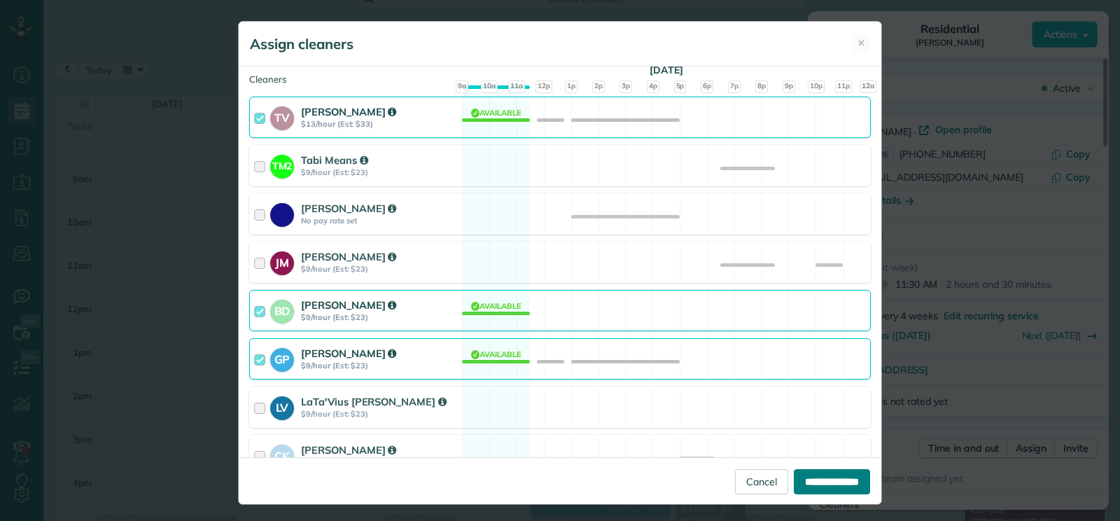
click at [830, 485] on input "**********" at bounding box center [832, 481] width 76 height 25
type input "**********"
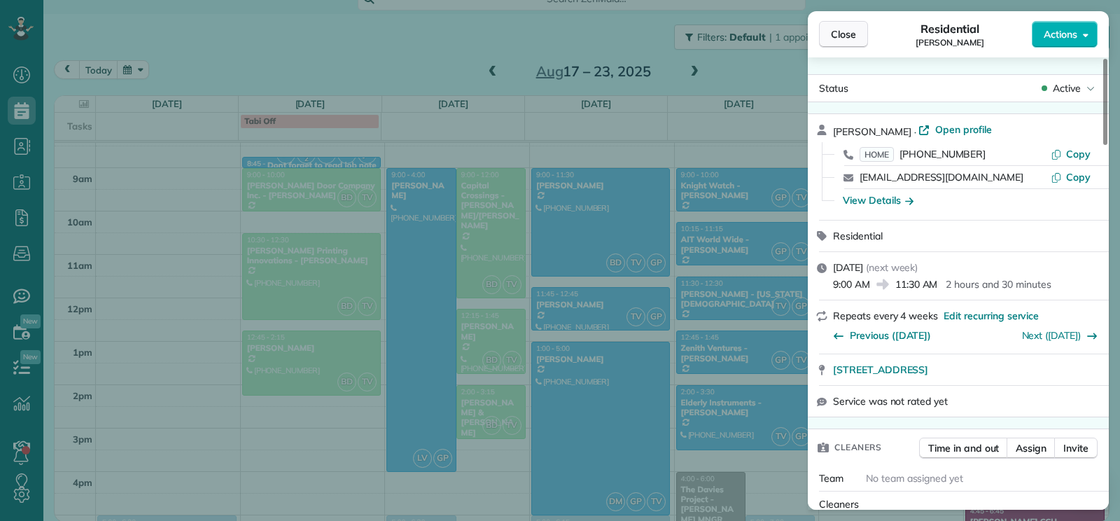
click at [839, 43] on button "Close" at bounding box center [843, 34] width 49 height 27
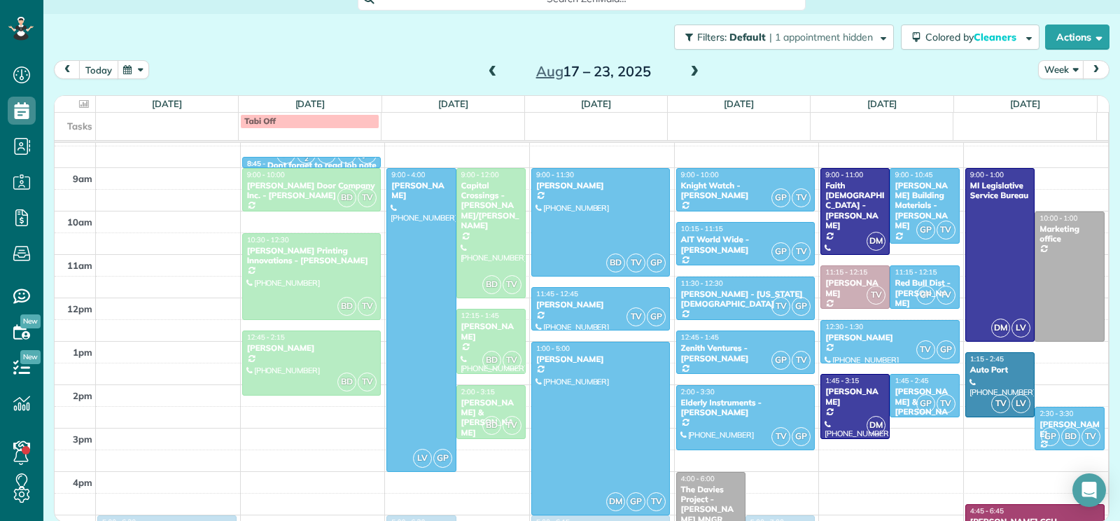
click at [113, 72] on button "today" at bounding box center [98, 69] width 39 height 19
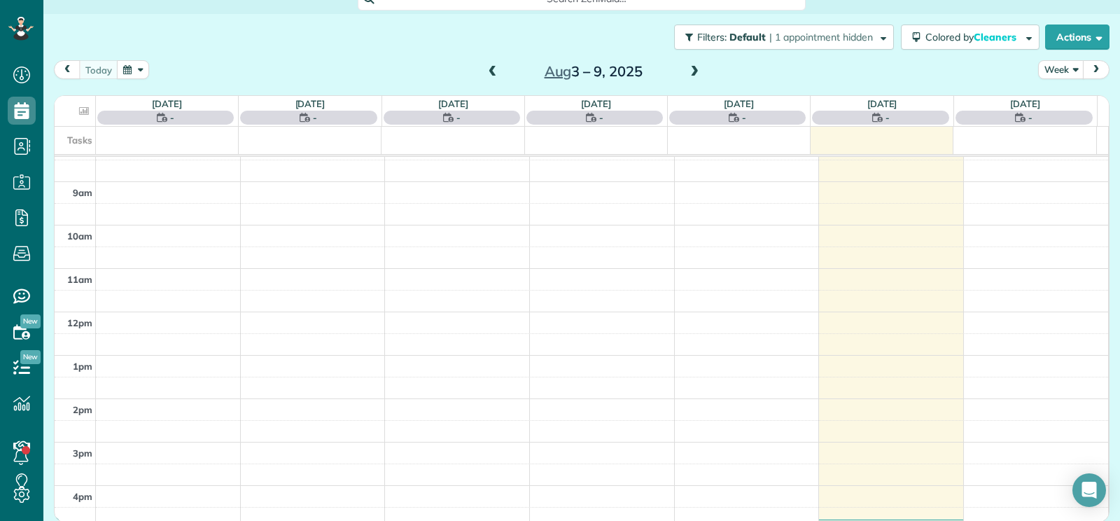
scroll to position [218, 0]
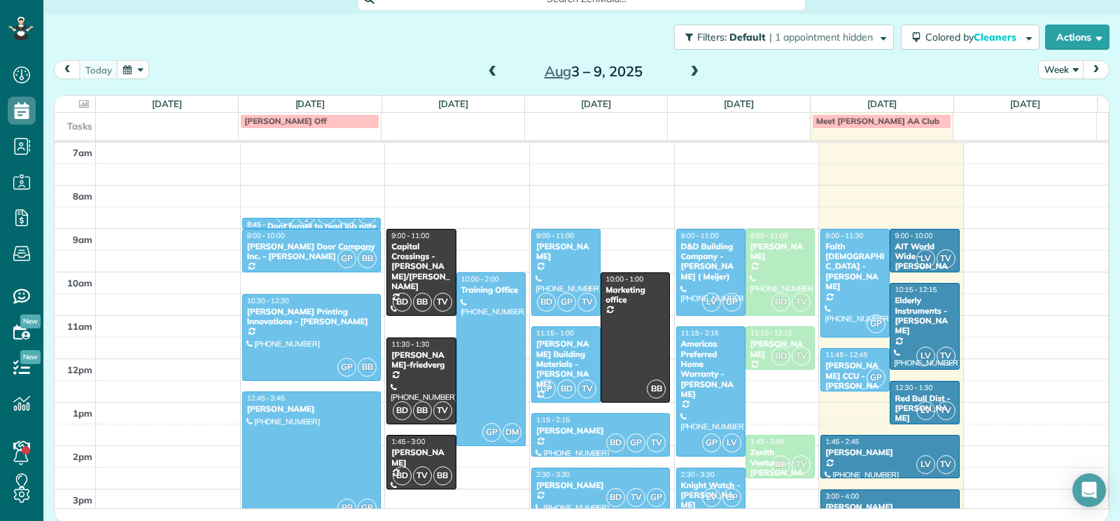
click at [696, 73] on span at bounding box center [694, 72] width 15 height 13
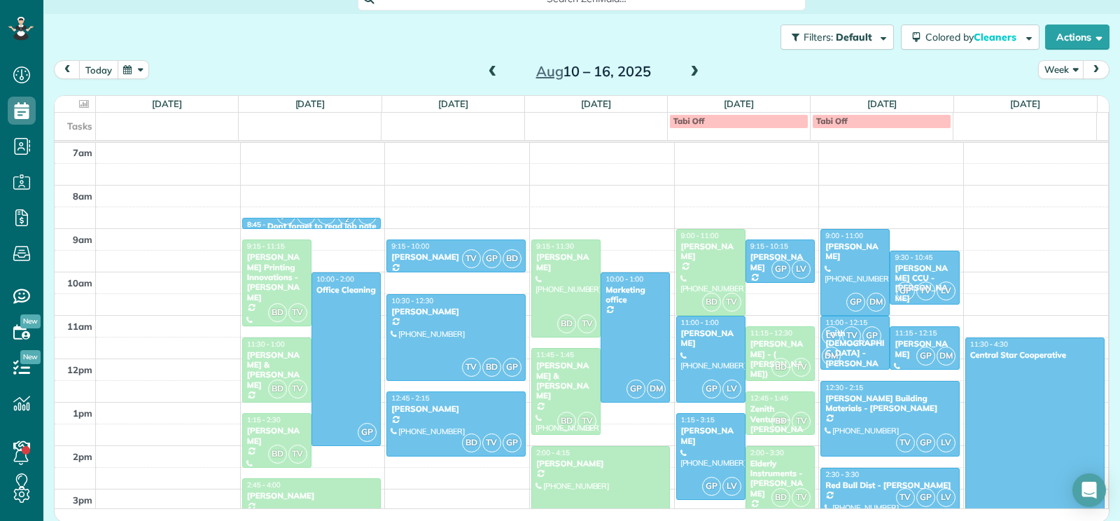
click at [106, 66] on button "today" at bounding box center [98, 69] width 39 height 19
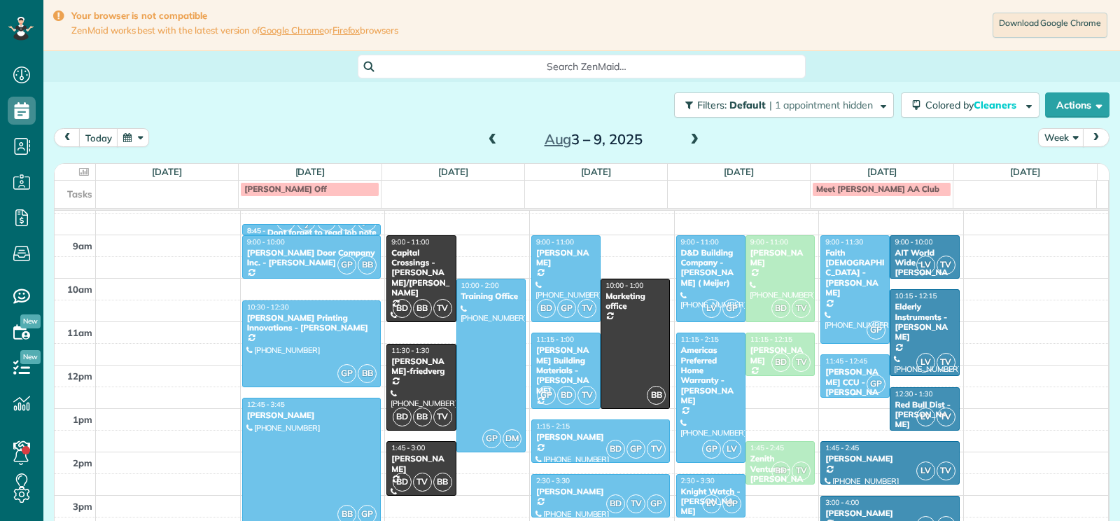
scroll to position [218, 0]
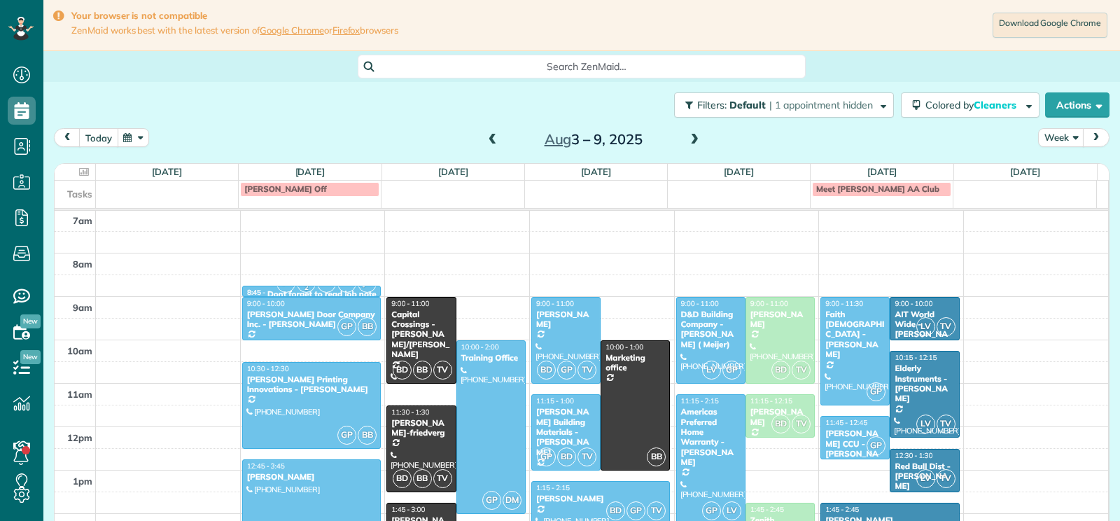
click at [102, 139] on button "today" at bounding box center [98, 137] width 39 height 19
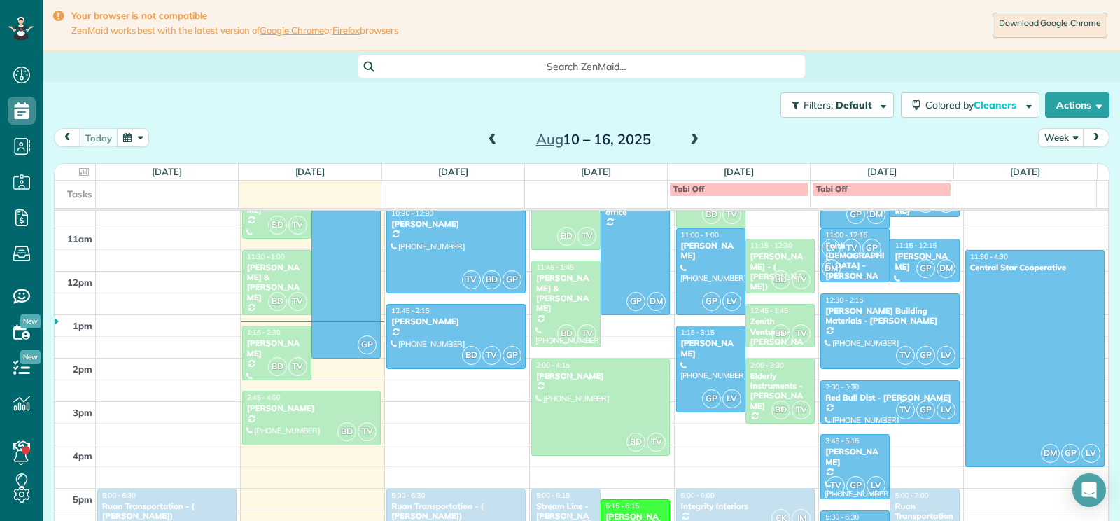
scroll to position [358, 0]
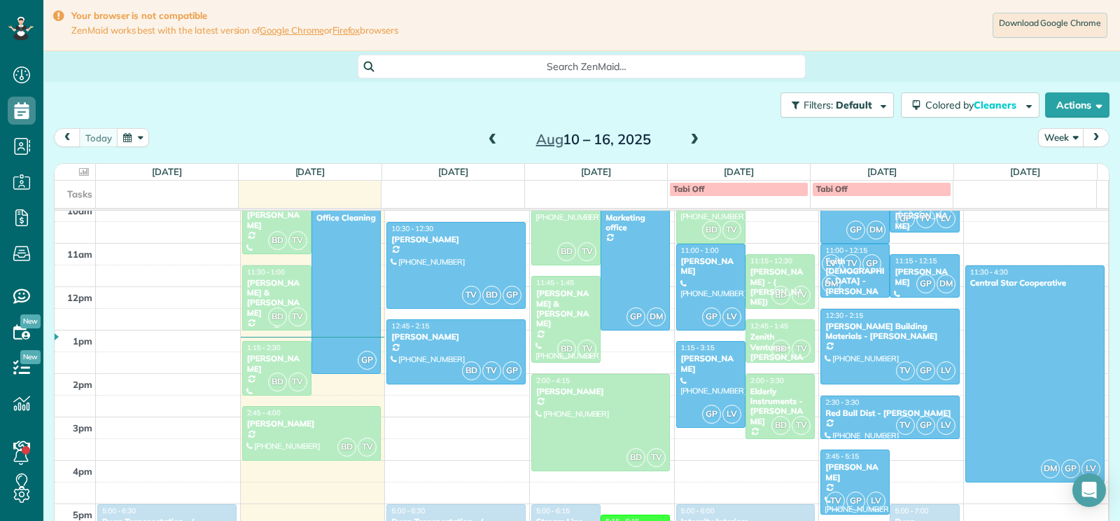
click at [268, 309] on div "BD TV" at bounding box center [287, 317] width 41 height 20
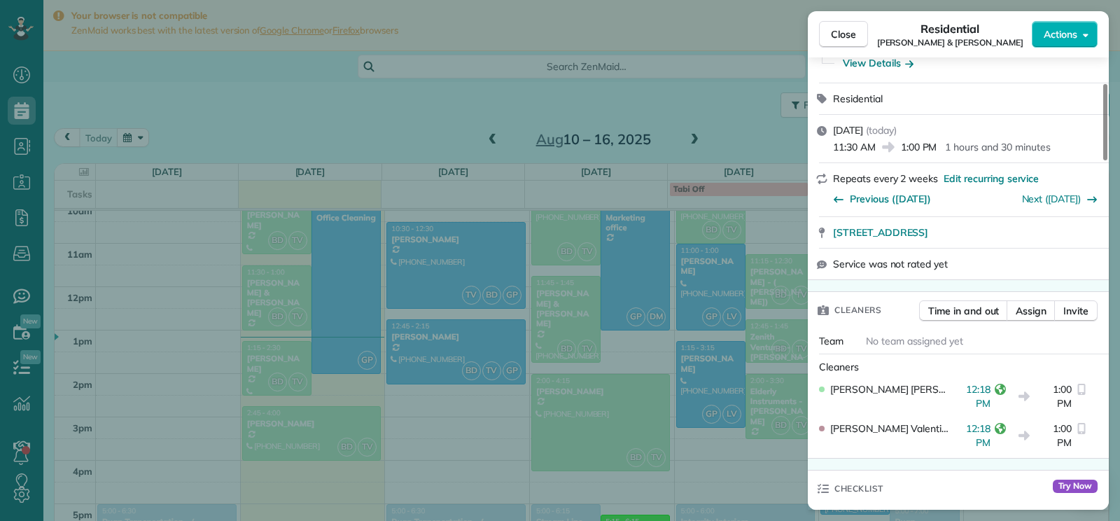
scroll to position [140, 0]
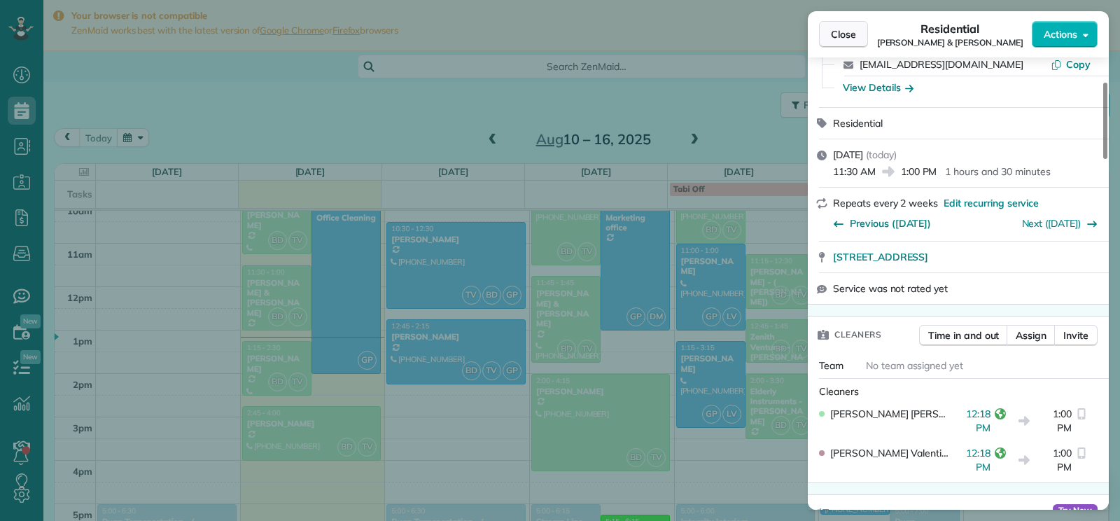
click at [828, 40] on button "Close" at bounding box center [843, 34] width 49 height 27
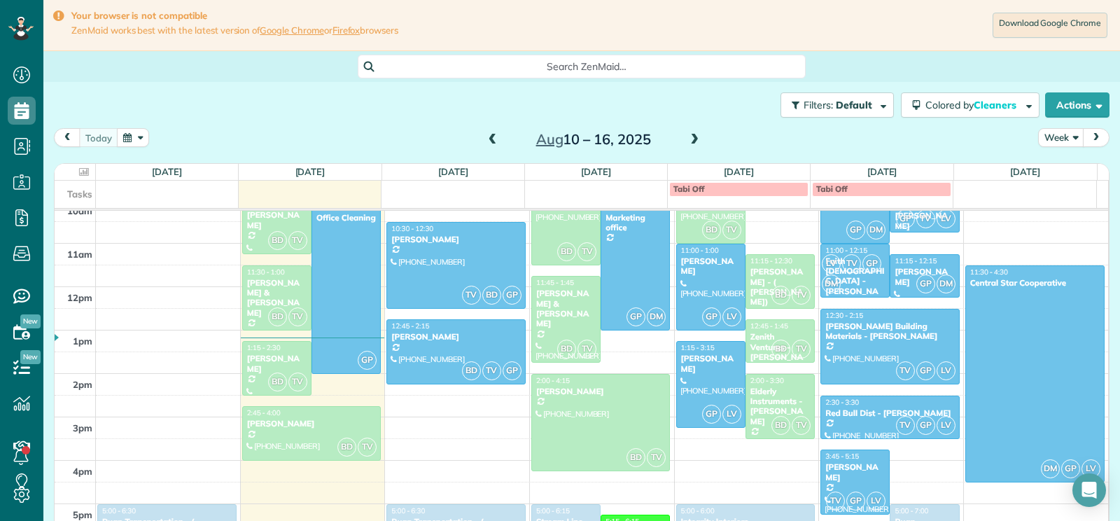
click at [410, 109] on div "Filters: Default | 1 appointment hidden Colored by Cleaners Color by Cleaner Co…" at bounding box center [581, 105] width 1077 height 46
click at [119, 138] on button "button" at bounding box center [133, 137] width 32 height 19
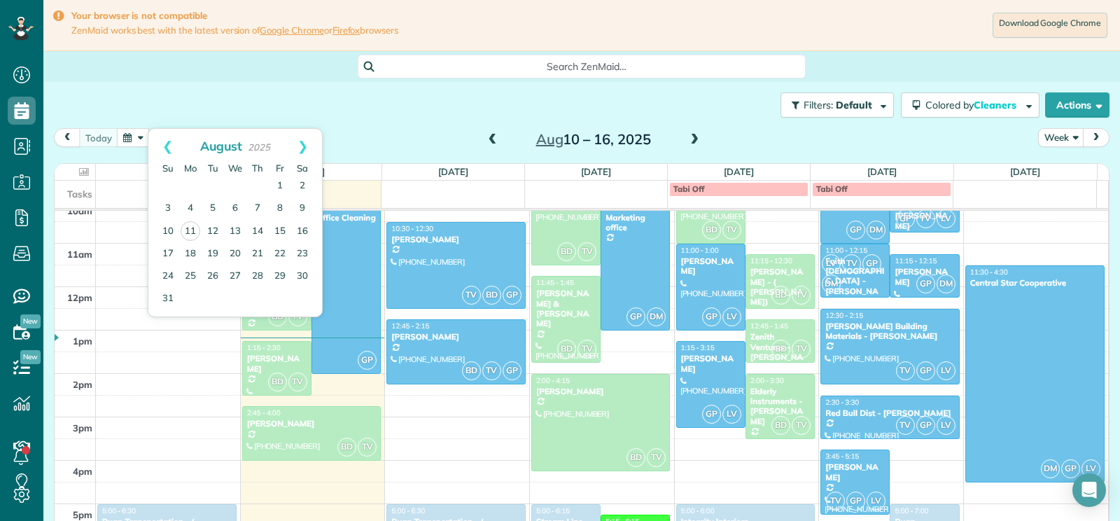
click at [93, 149] on div "today Week Aug 10 – 16, 2025" at bounding box center [582, 141] width 1056 height 26
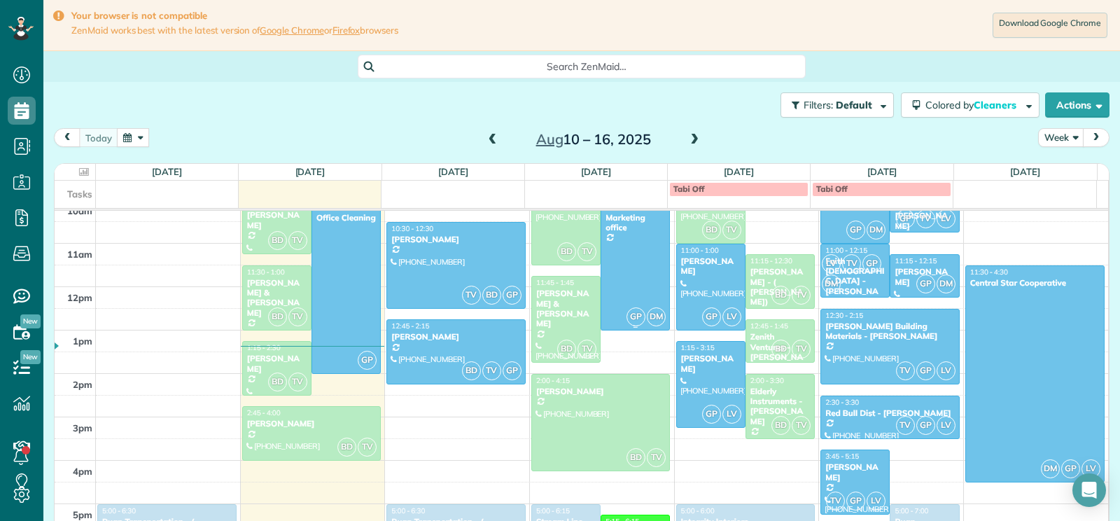
scroll to position [288, 0]
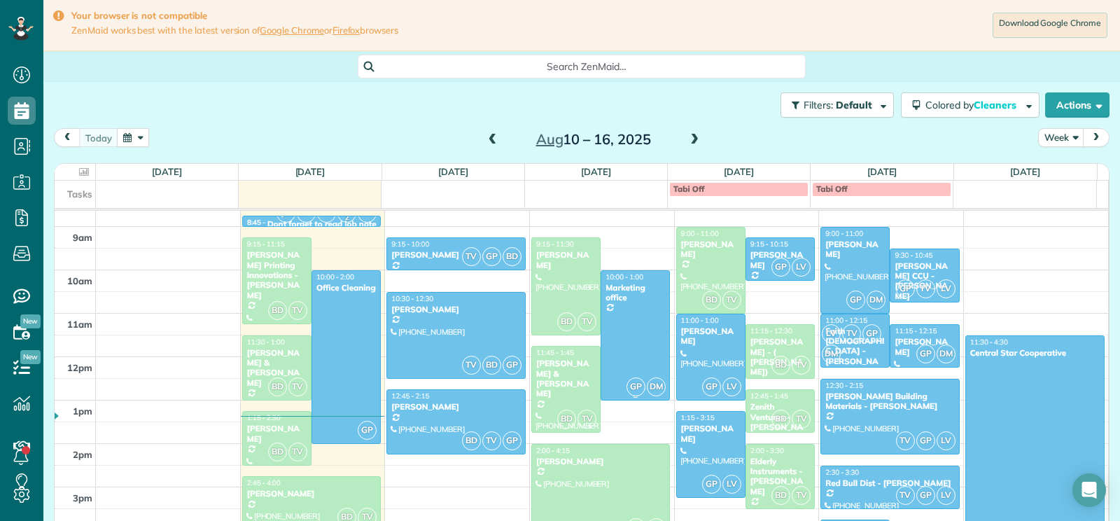
click at [627, 347] on div at bounding box center [635, 335] width 68 height 129
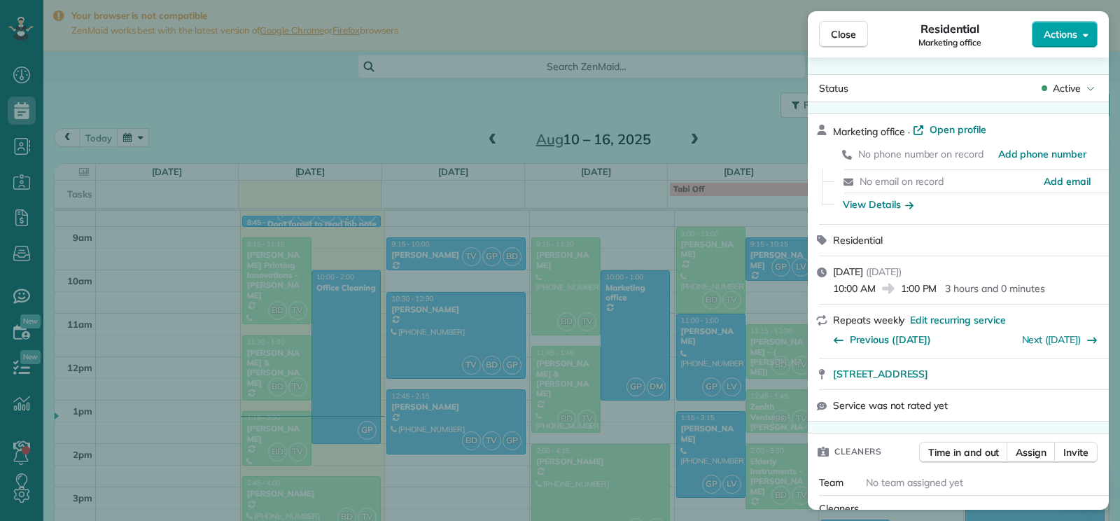
click at [1070, 35] on span "Actions" at bounding box center [1061, 34] width 34 height 14
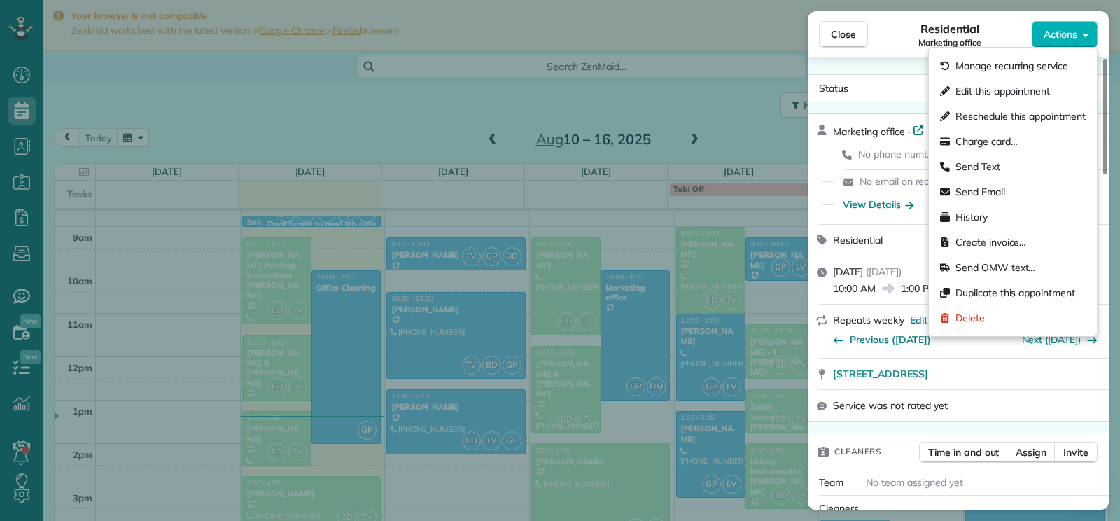
click at [916, 29] on div "Residential Marketing office" at bounding box center [950, 34] width 164 height 28
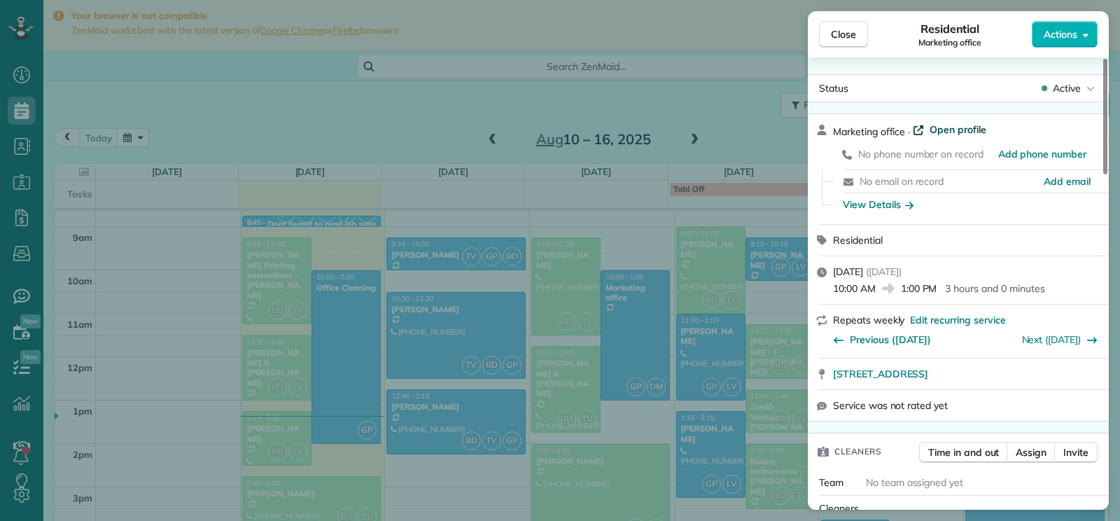
click at [944, 130] on span "Open profile" at bounding box center [958, 130] width 57 height 14
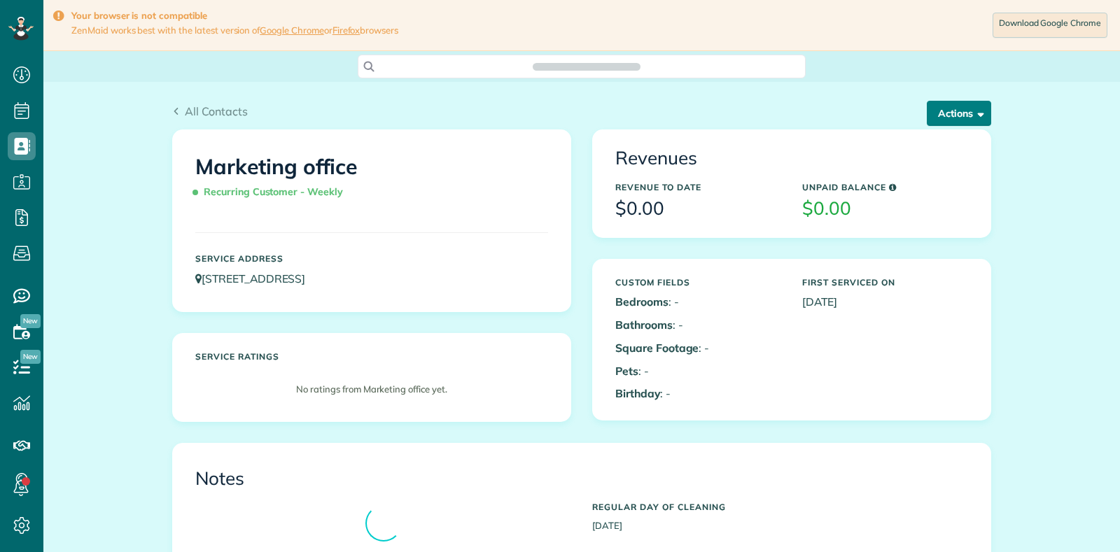
click at [972, 119] on button "Actions" at bounding box center [959, 113] width 64 height 25
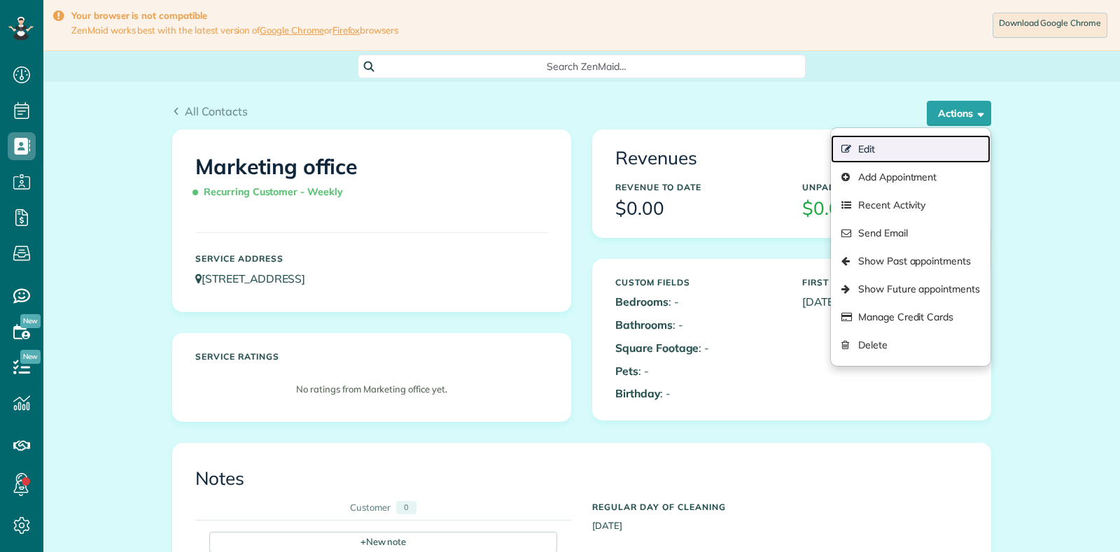
click at [909, 146] on link "Edit" at bounding box center [911, 149] width 160 height 28
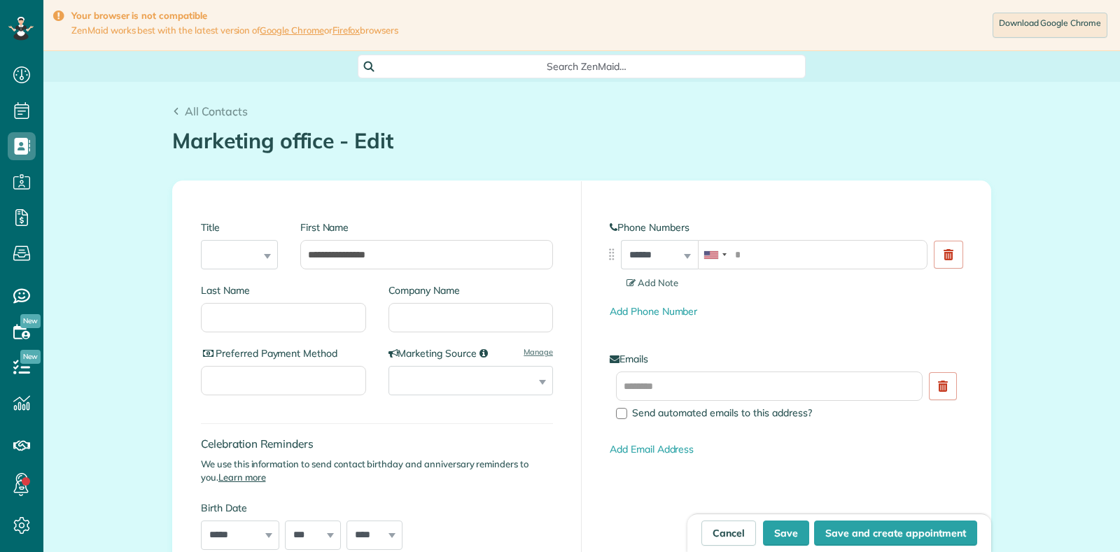
scroll to position [6, 6]
type input "**********"
click at [788, 535] on button "Save" at bounding box center [786, 533] width 46 height 25
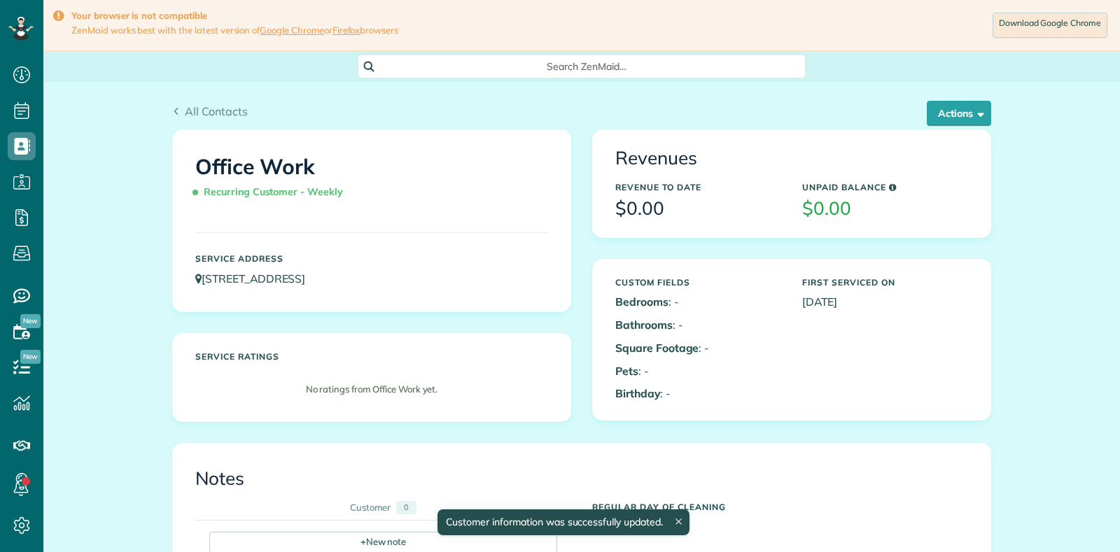
scroll to position [6, 6]
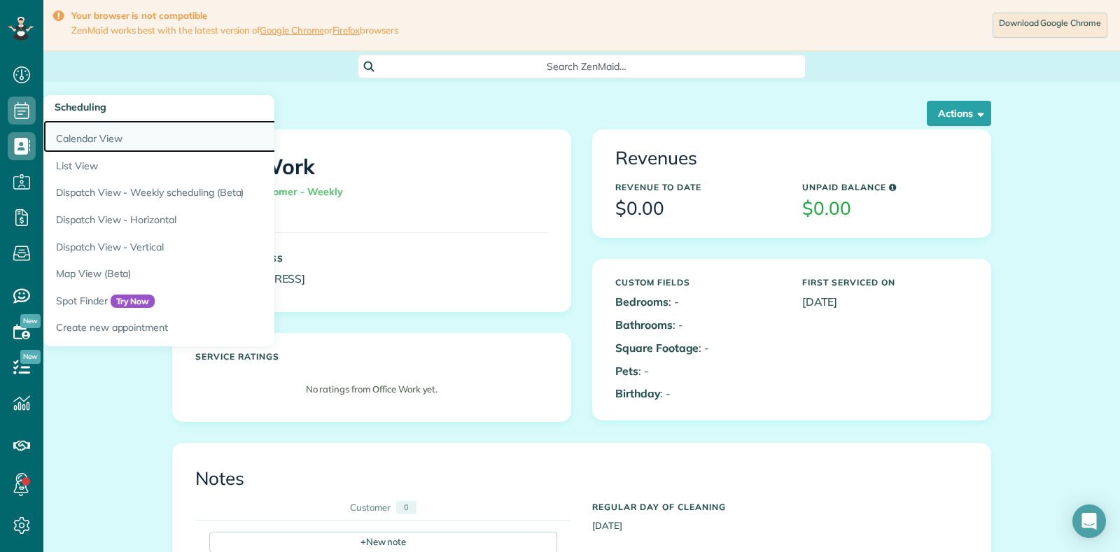
click at [91, 130] on link "Calendar View" at bounding box center [218, 136] width 350 height 32
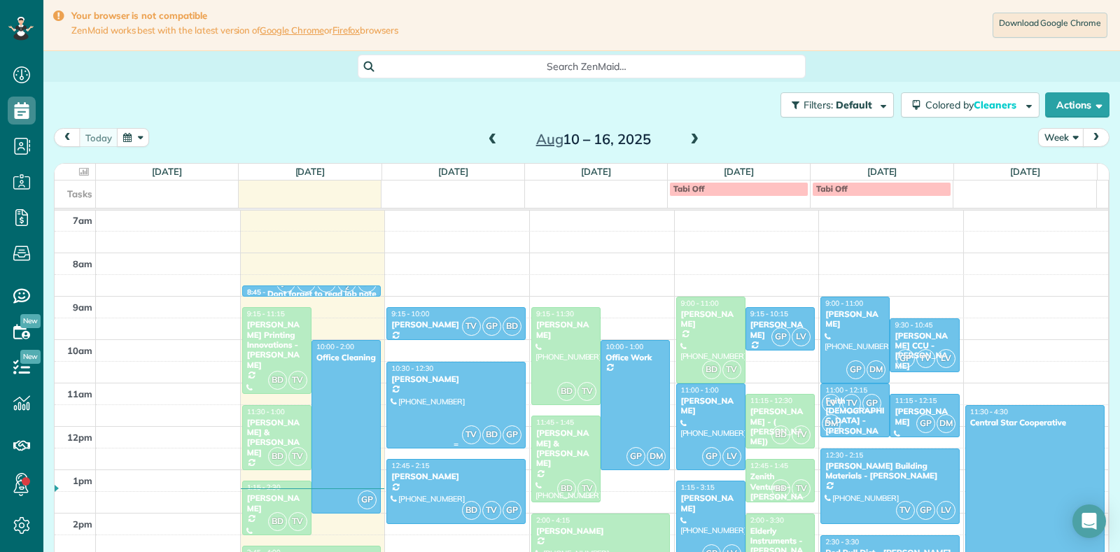
scroll to position [288, 0]
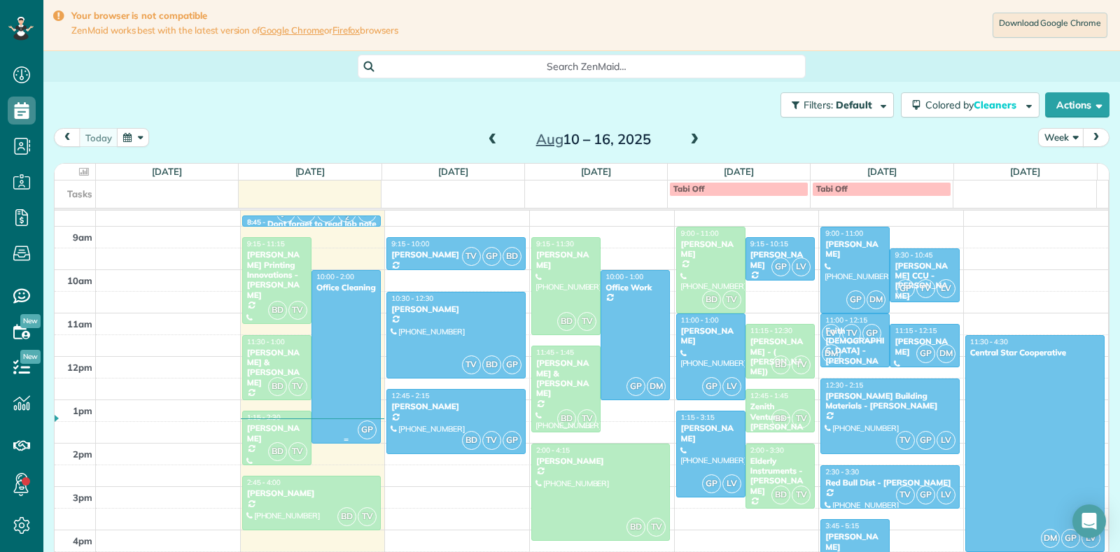
click at [355, 307] on div at bounding box center [346, 357] width 68 height 172
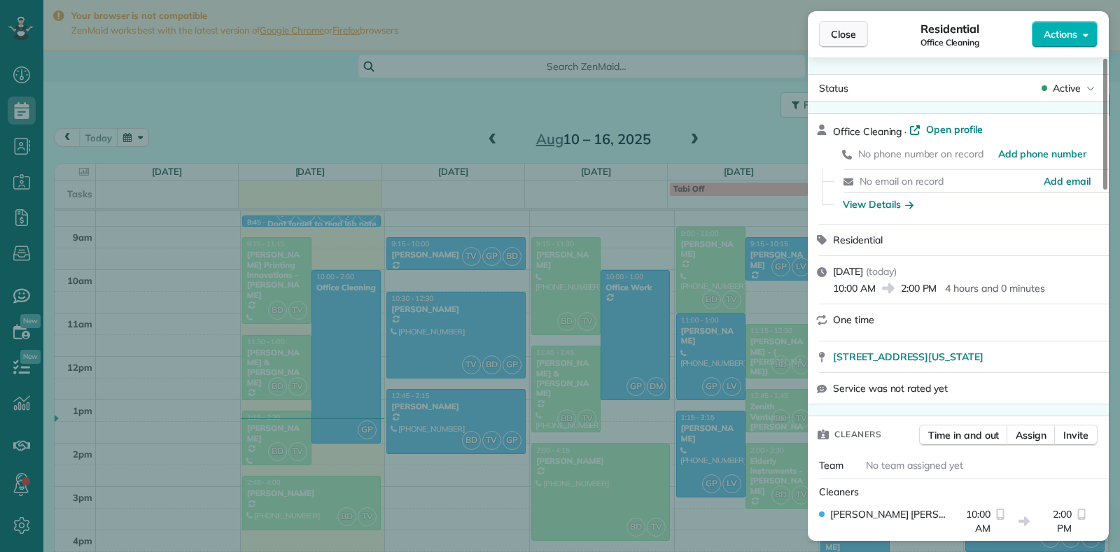
click at [832, 40] on span "Close" at bounding box center [843, 34] width 25 height 14
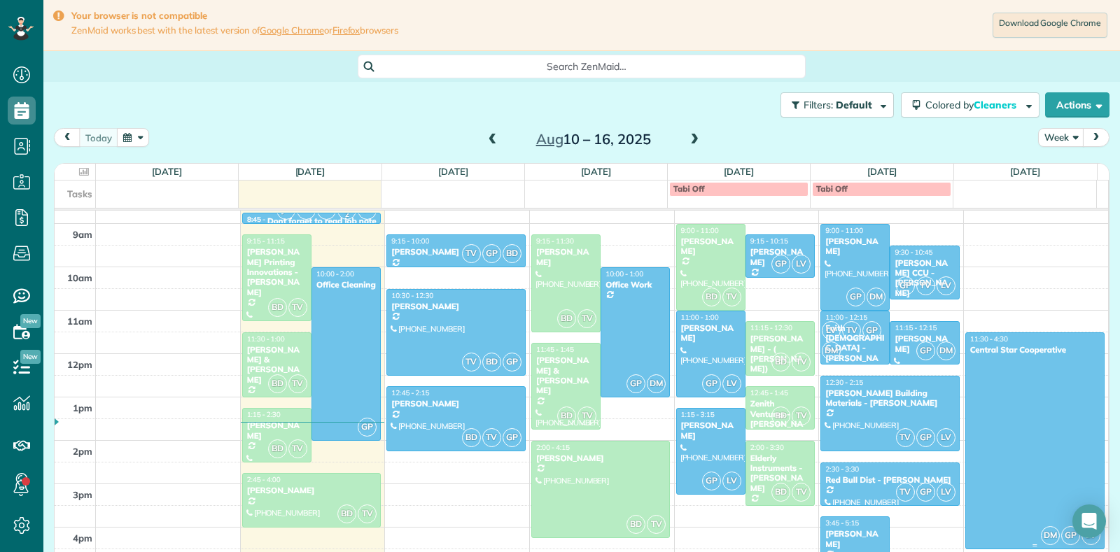
scroll to position [288, 0]
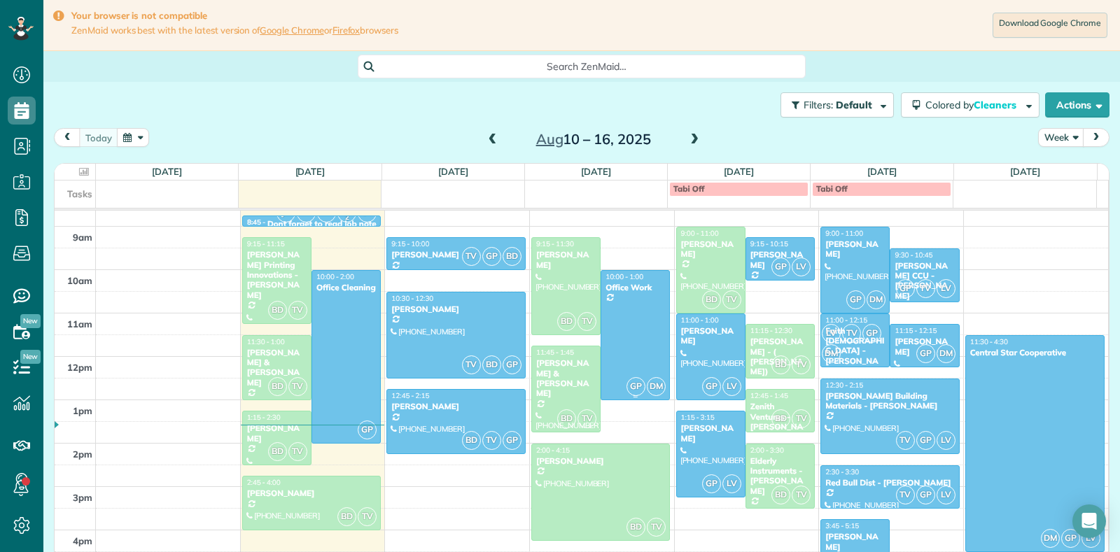
click at [636, 334] on div at bounding box center [635, 335] width 68 height 129
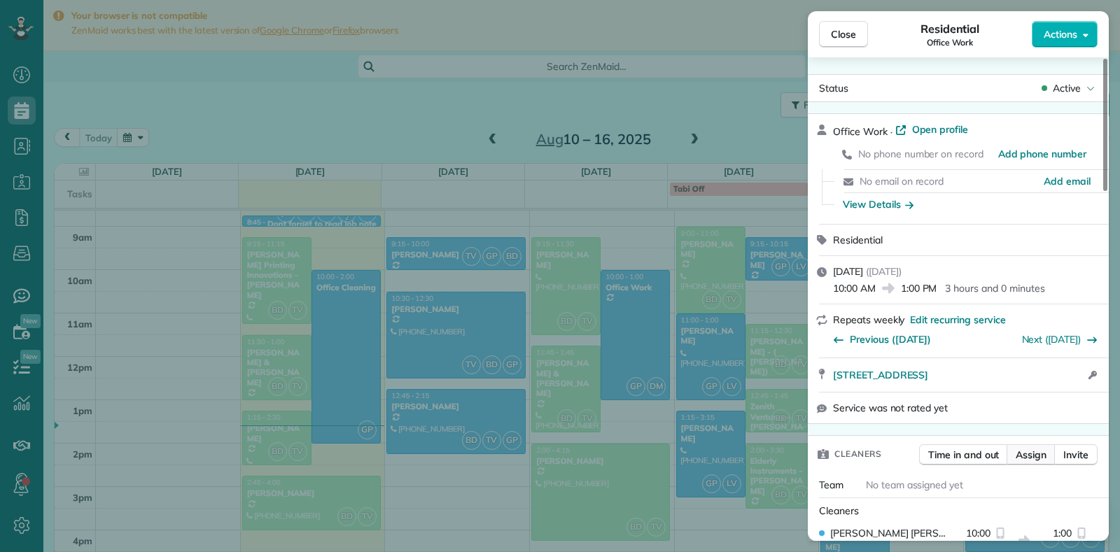
click at [1031, 461] on span "Assign" at bounding box center [1031, 455] width 31 height 14
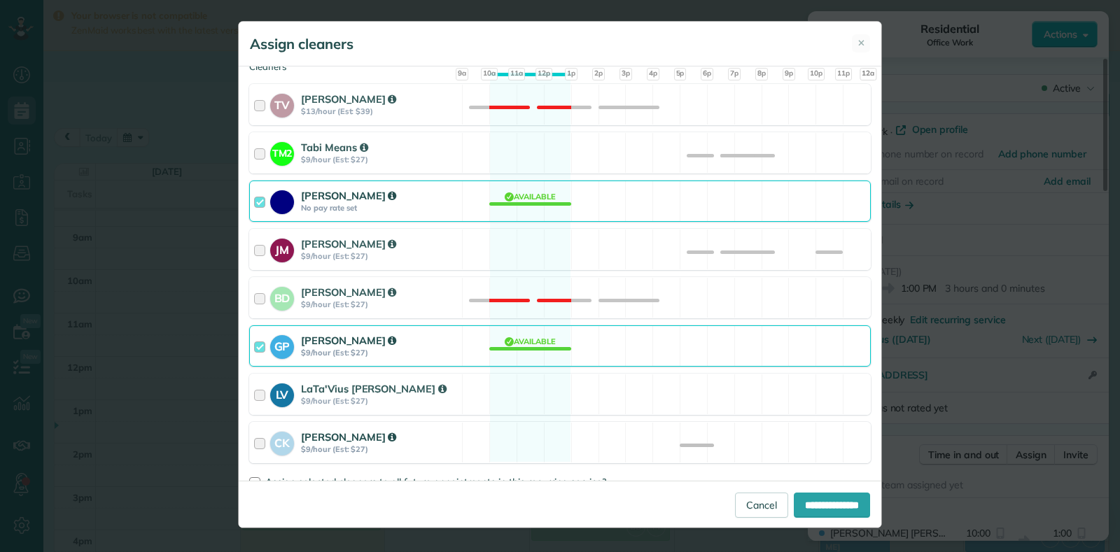
scroll to position [252, 0]
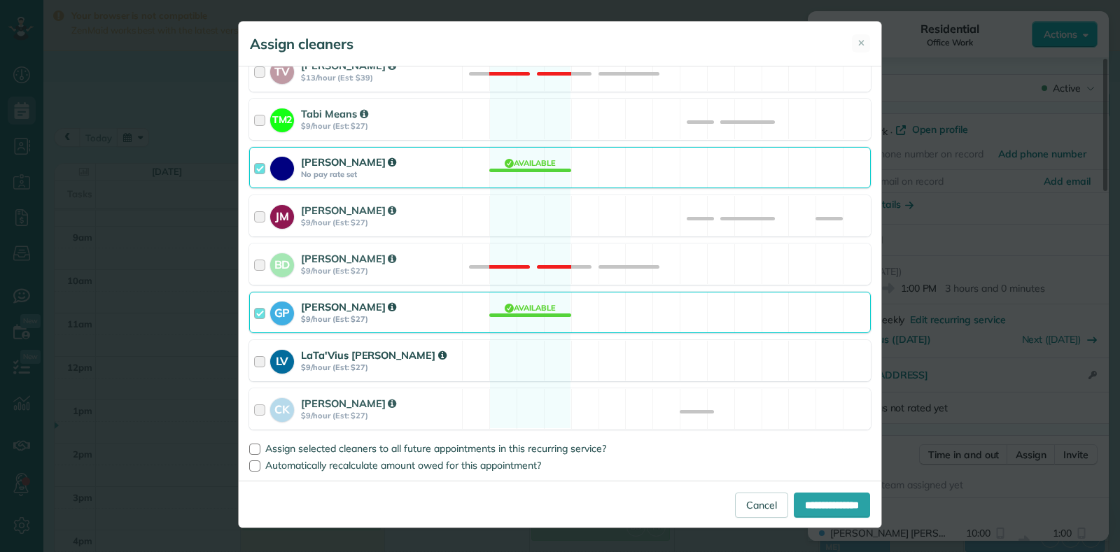
click at [260, 365] on div at bounding box center [262, 361] width 16 height 26
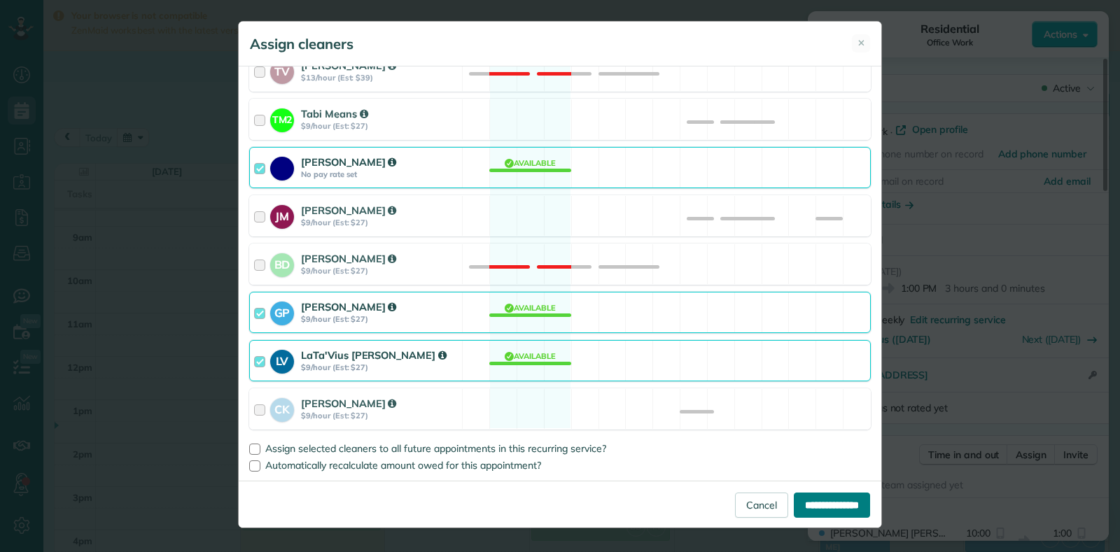
click at [794, 506] on input "**********" at bounding box center [832, 505] width 76 height 25
type input "**********"
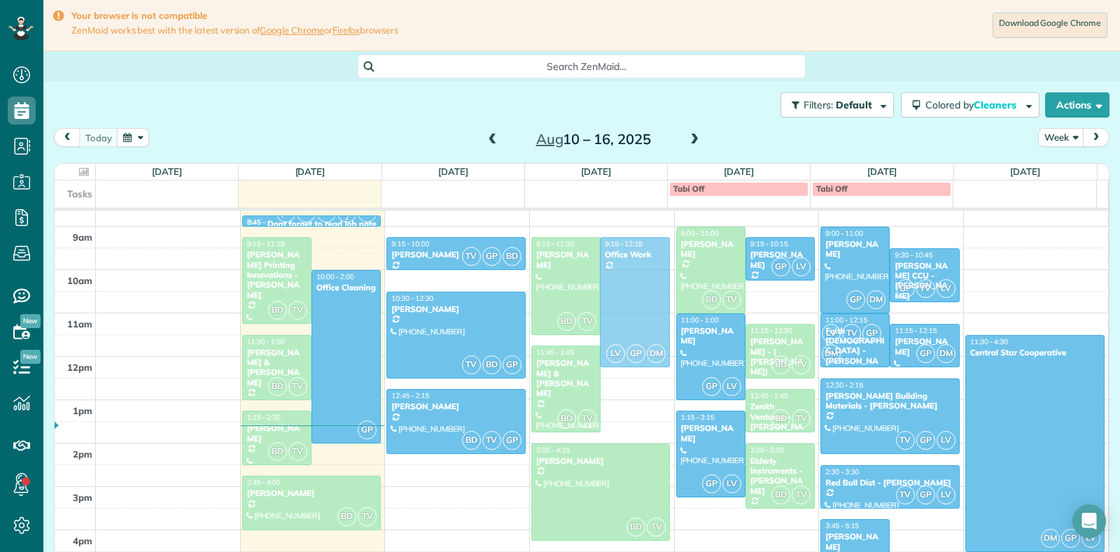
drag, startPoint x: 621, startPoint y: 298, endPoint x: 622, endPoint y: 267, distance: 31.5
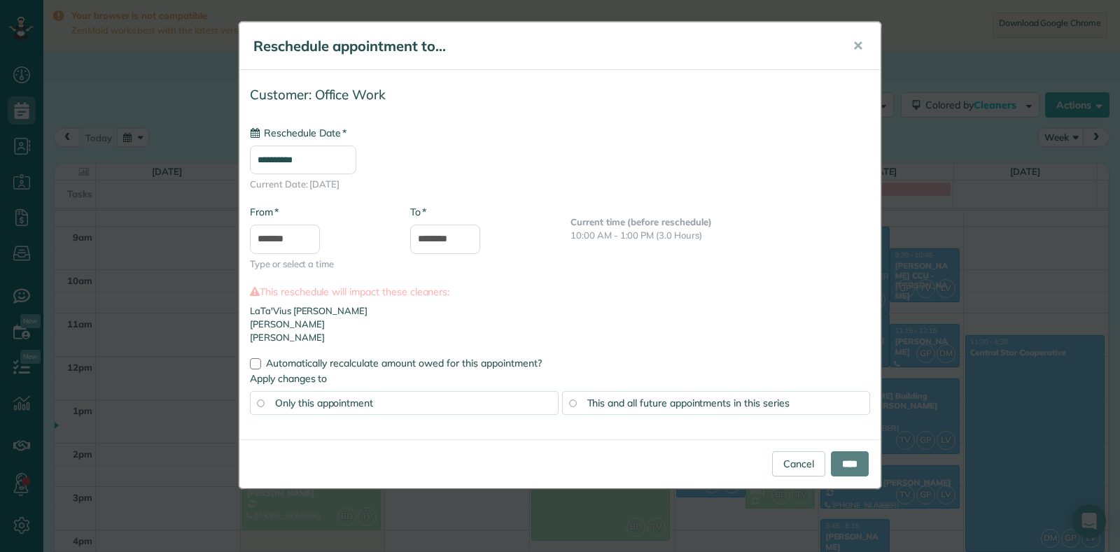
type input "**********"
click at [844, 475] on input "****" at bounding box center [850, 464] width 38 height 25
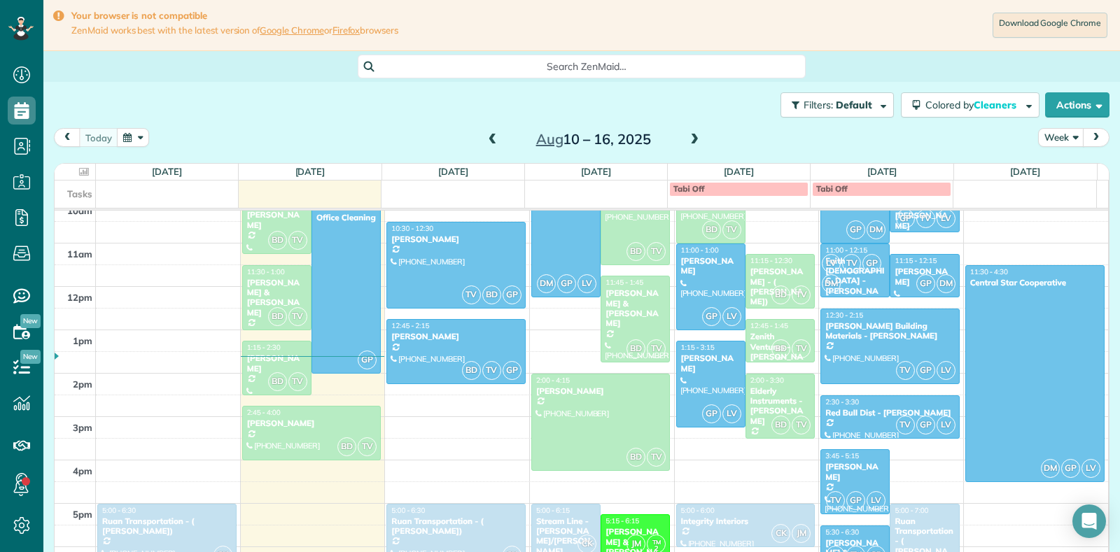
scroll to position [288, 0]
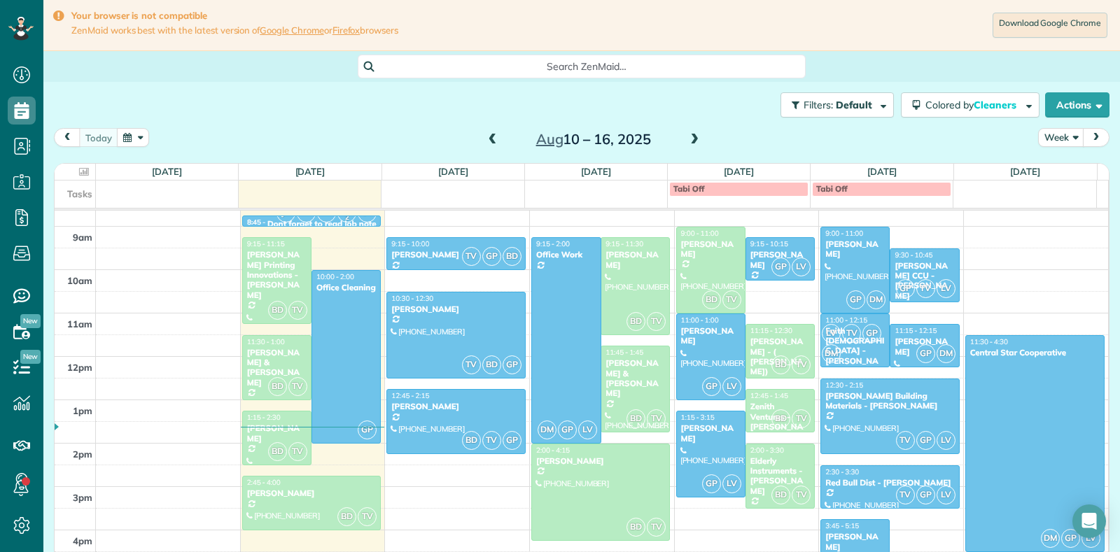
drag, startPoint x: 560, startPoint y: 365, endPoint x: 556, endPoint y: 436, distance: 71.5
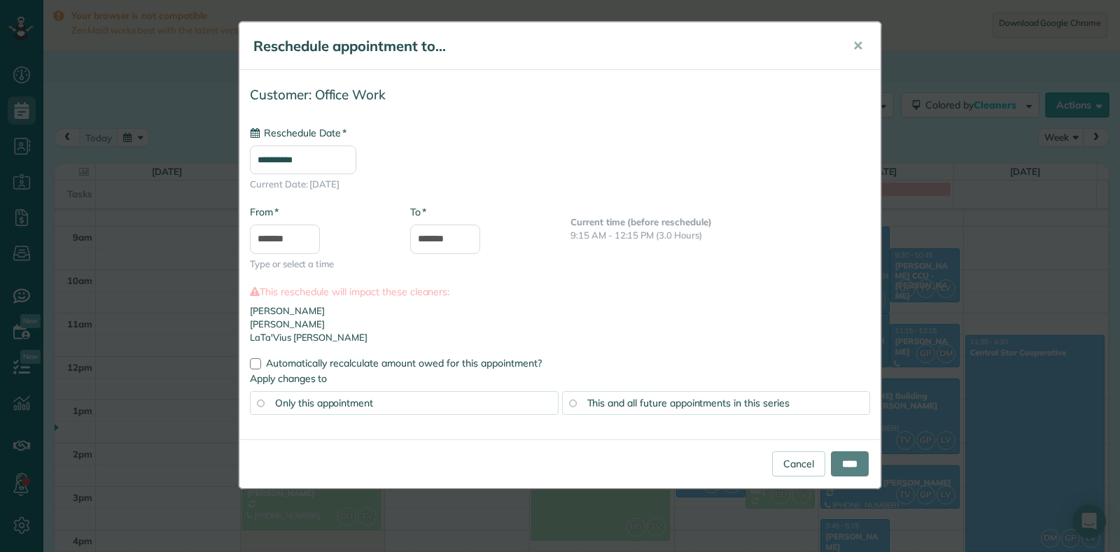
type input "**********"
click at [856, 473] on input "****" at bounding box center [850, 464] width 38 height 25
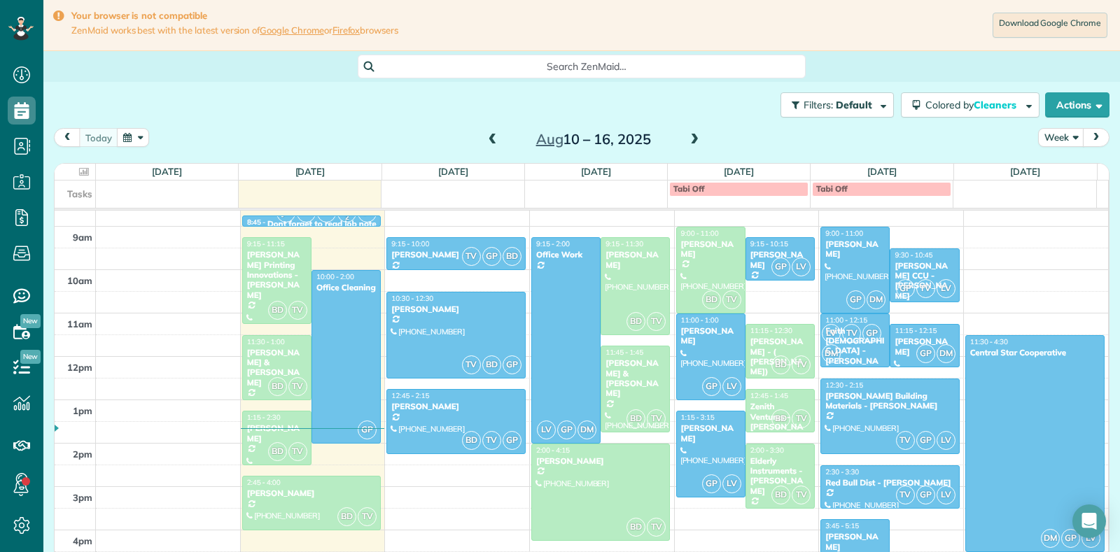
click at [491, 141] on span at bounding box center [492, 140] width 15 height 13
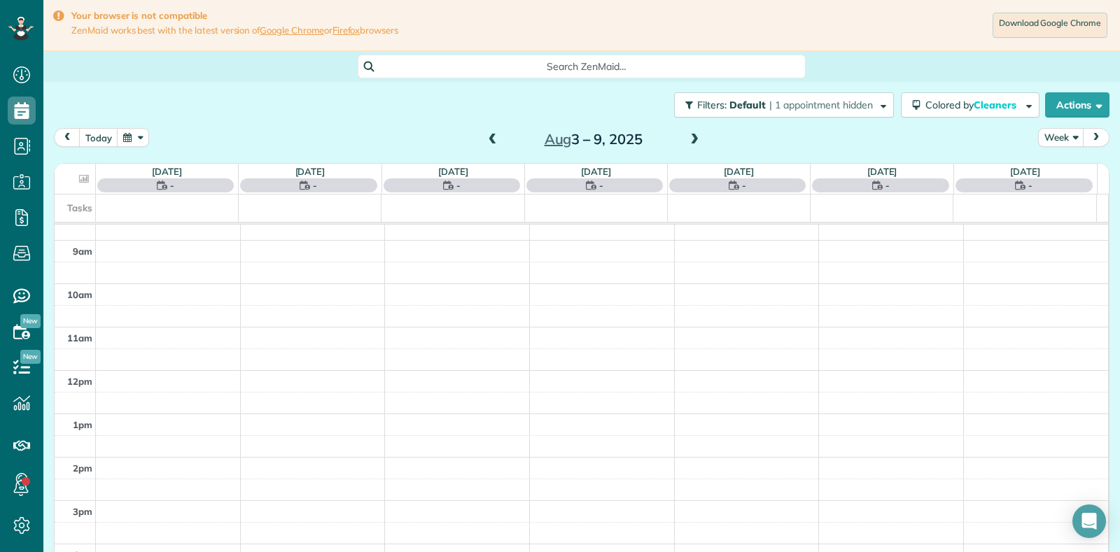
scroll to position [218, 0]
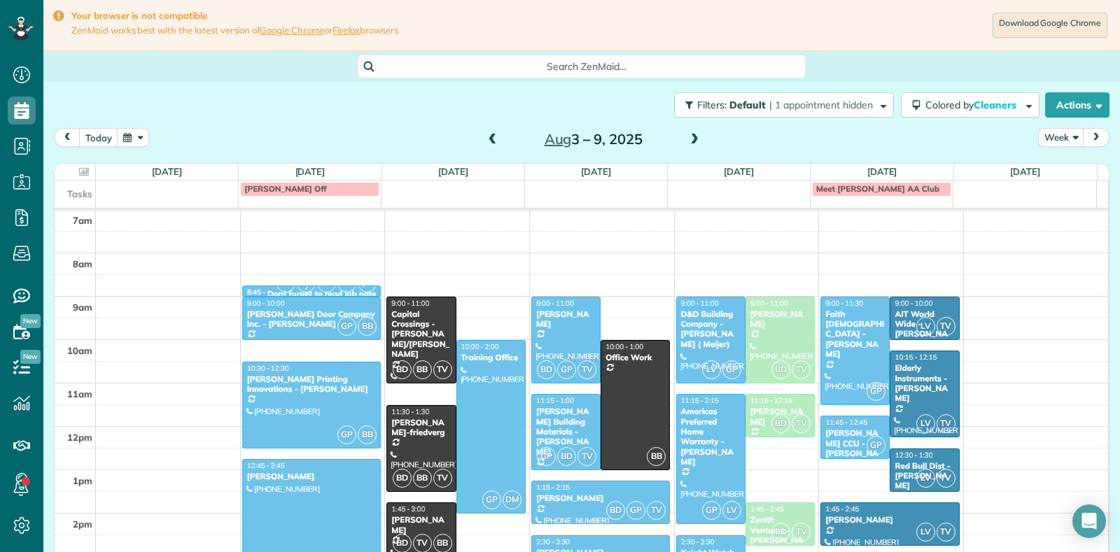
click at [695, 140] on span at bounding box center [694, 140] width 15 height 13
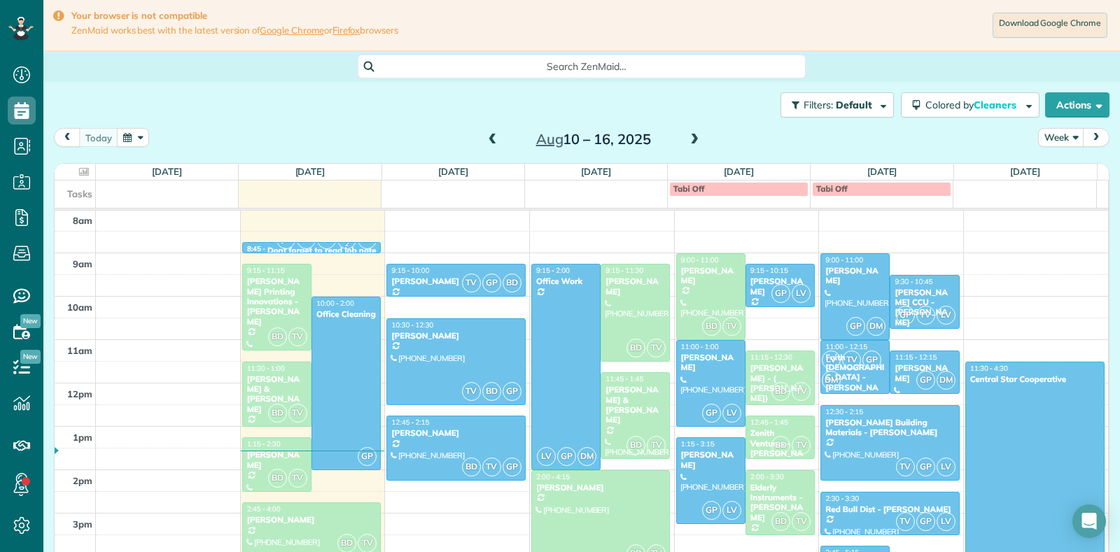
scroll to position [260, 0]
click at [696, 141] on span at bounding box center [694, 140] width 15 height 13
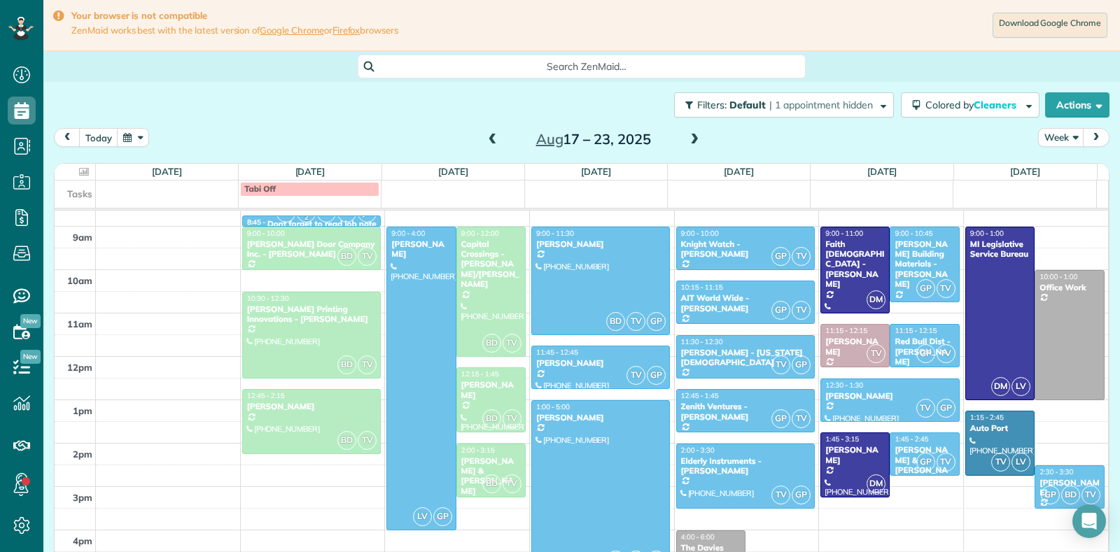
scroll to position [218, 0]
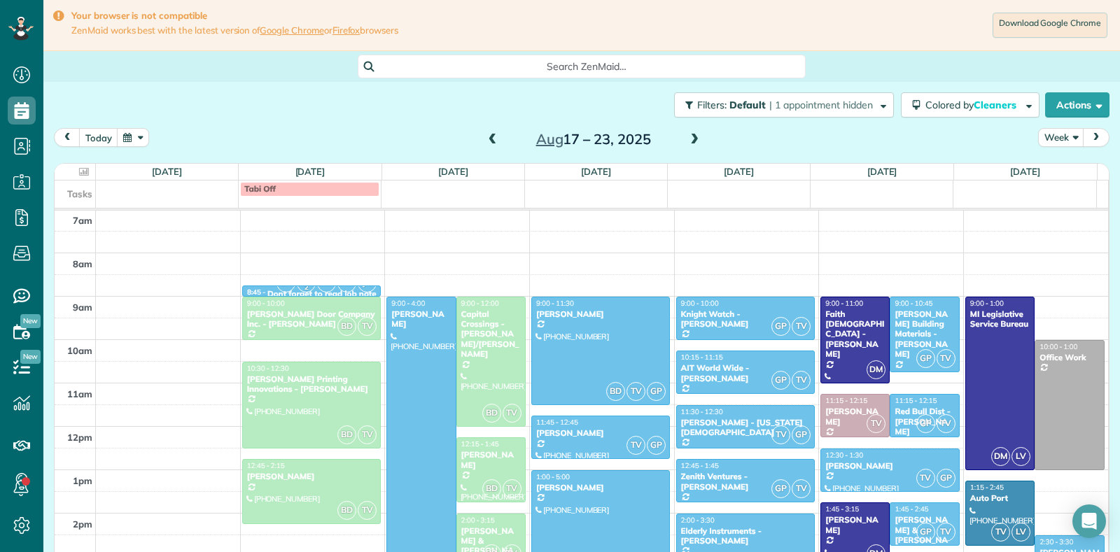
drag, startPoint x: 491, startPoint y: 142, endPoint x: 567, endPoint y: 157, distance: 77.7
click at [491, 142] on span at bounding box center [492, 140] width 15 height 13
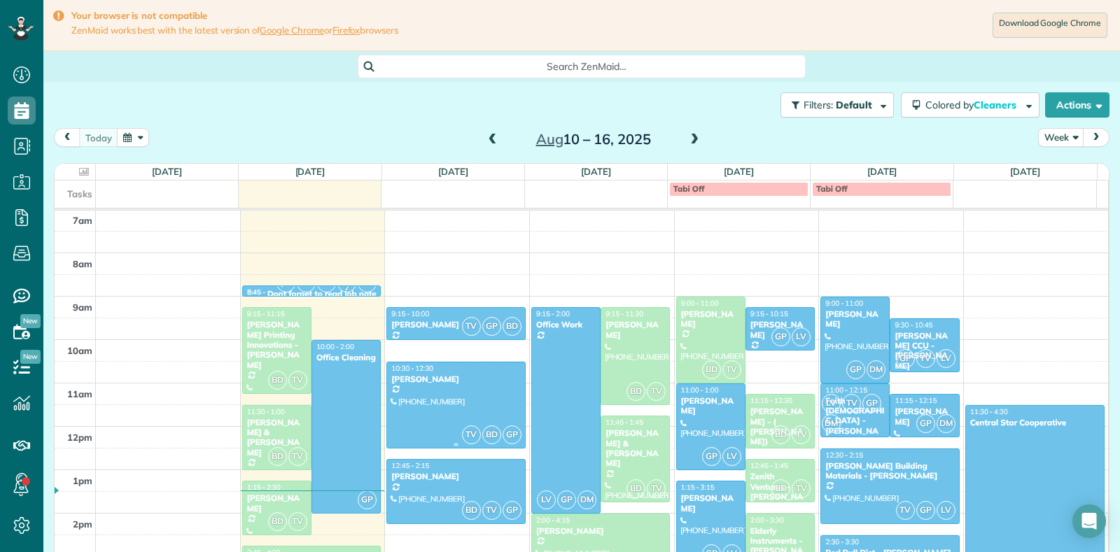
scroll to position [288, 0]
